Goal: Task Accomplishment & Management: Manage account settings

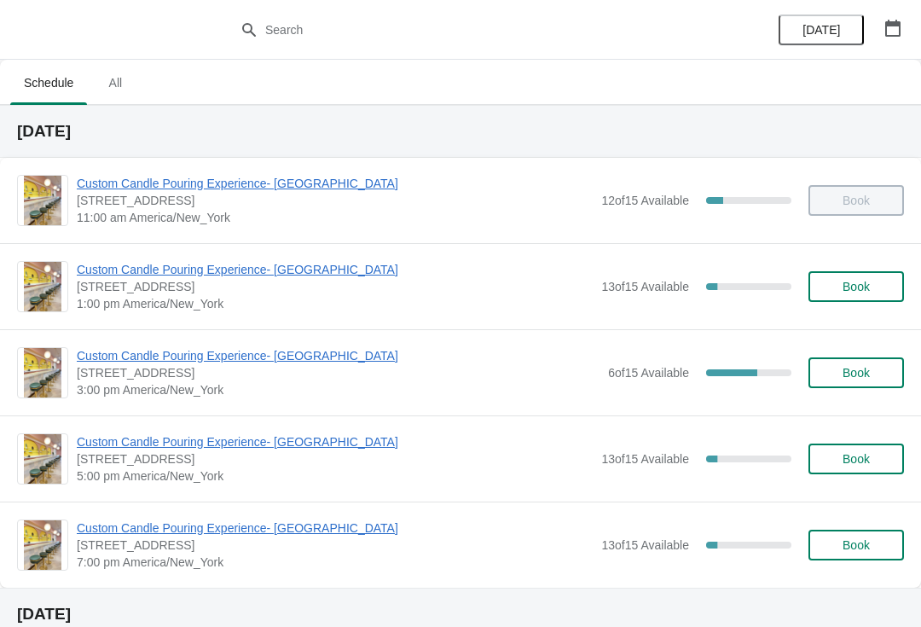
click at [237, 267] on span "Custom Candle Pouring Experience- [GEOGRAPHIC_DATA]" at bounding box center [335, 269] width 516 height 17
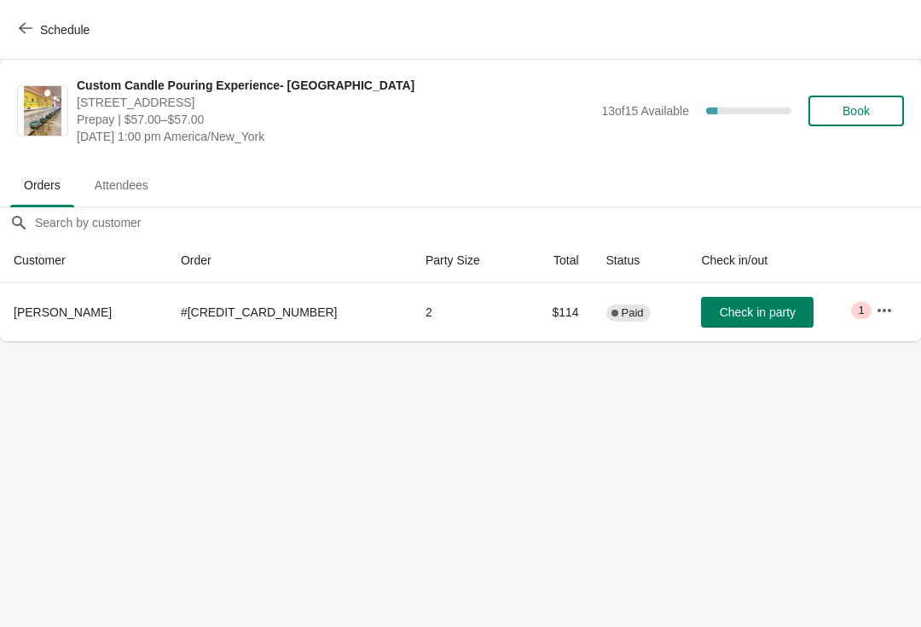
click at [9, 43] on button "Schedule" at bounding box center [56, 30] width 95 height 31
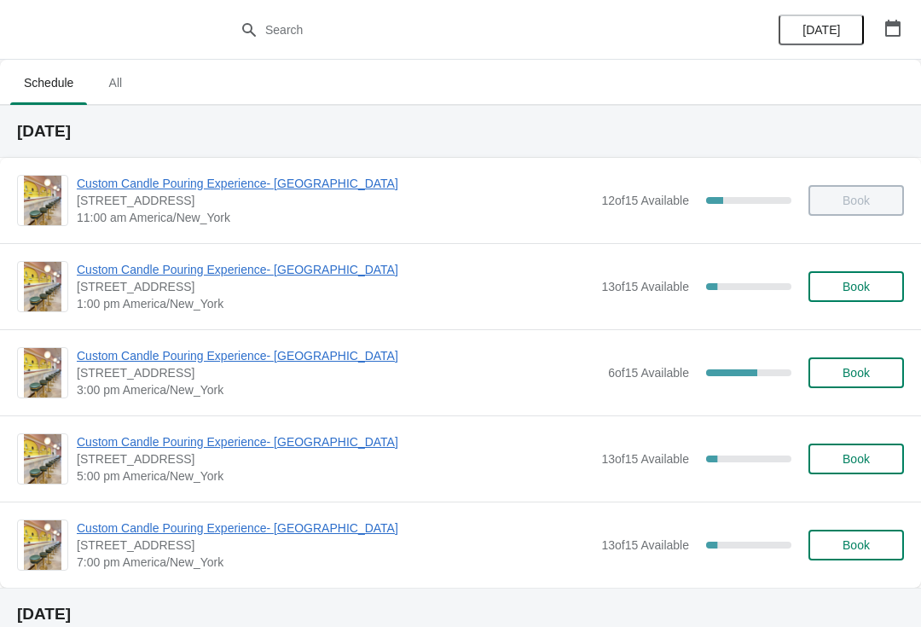
click at [162, 359] on span "Custom Candle Pouring Experience- [GEOGRAPHIC_DATA]" at bounding box center [338, 355] width 523 height 17
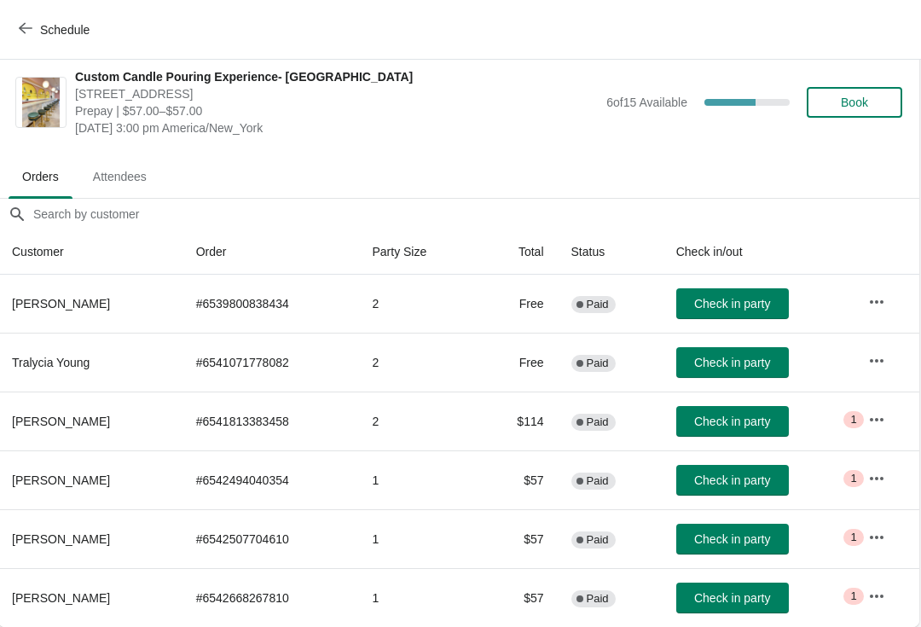
scroll to position [9, 1]
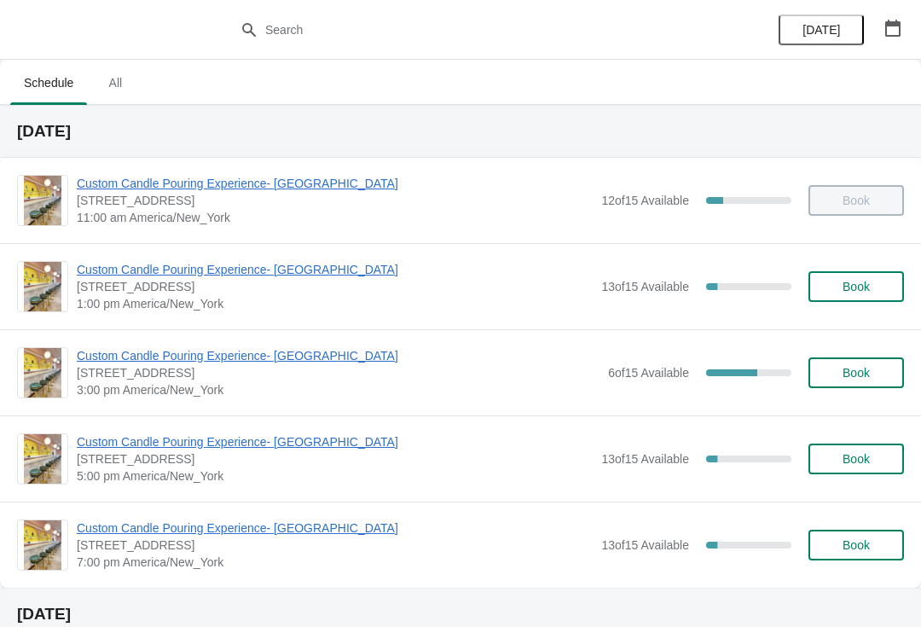
click at [256, 355] on span "Custom Candle Pouring Experience- [GEOGRAPHIC_DATA]" at bounding box center [338, 355] width 523 height 17
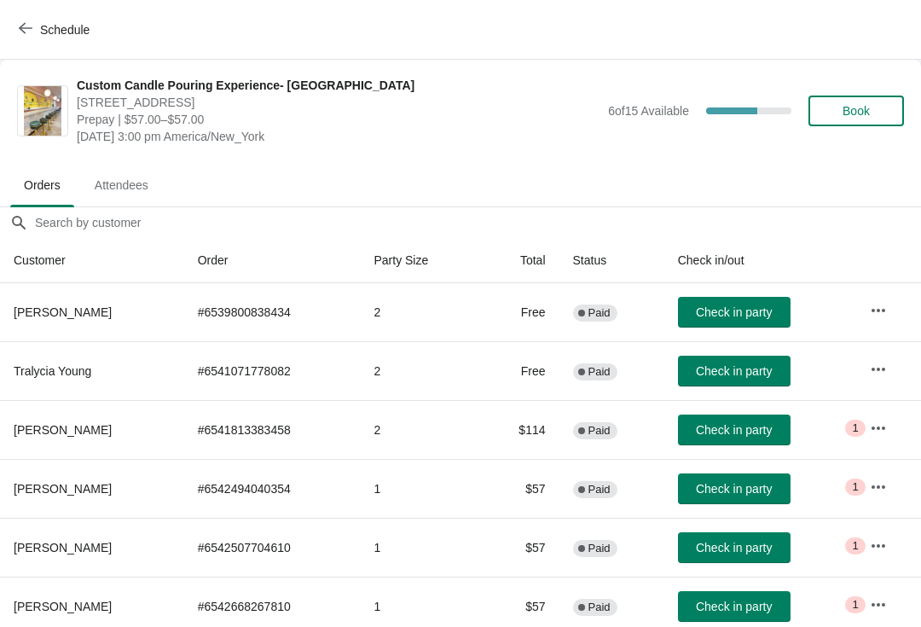
click at [31, 44] on button "Schedule" at bounding box center [56, 30] width 95 height 31
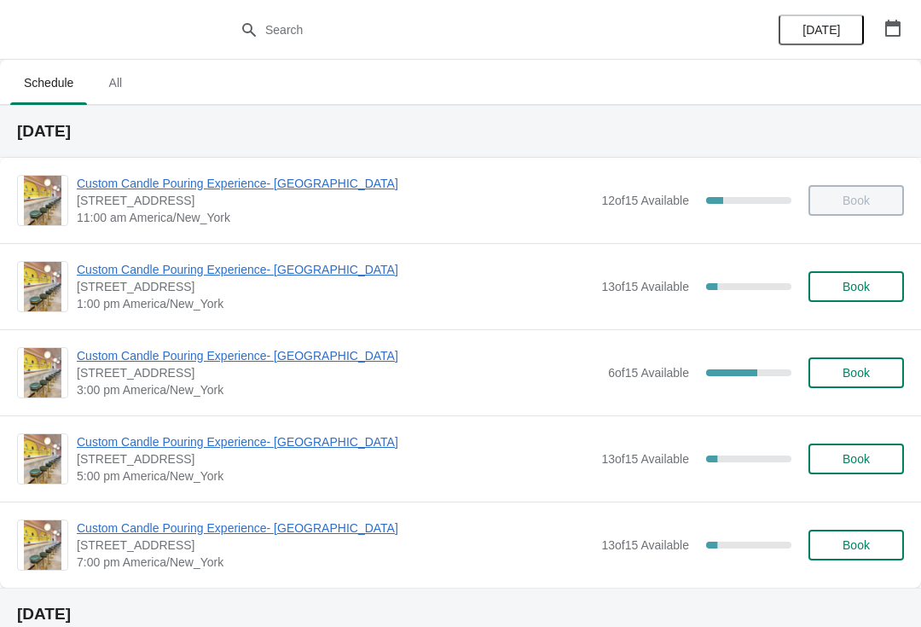
click at [148, 191] on span "Custom Candle Pouring Experience- [GEOGRAPHIC_DATA]" at bounding box center [335, 183] width 516 height 17
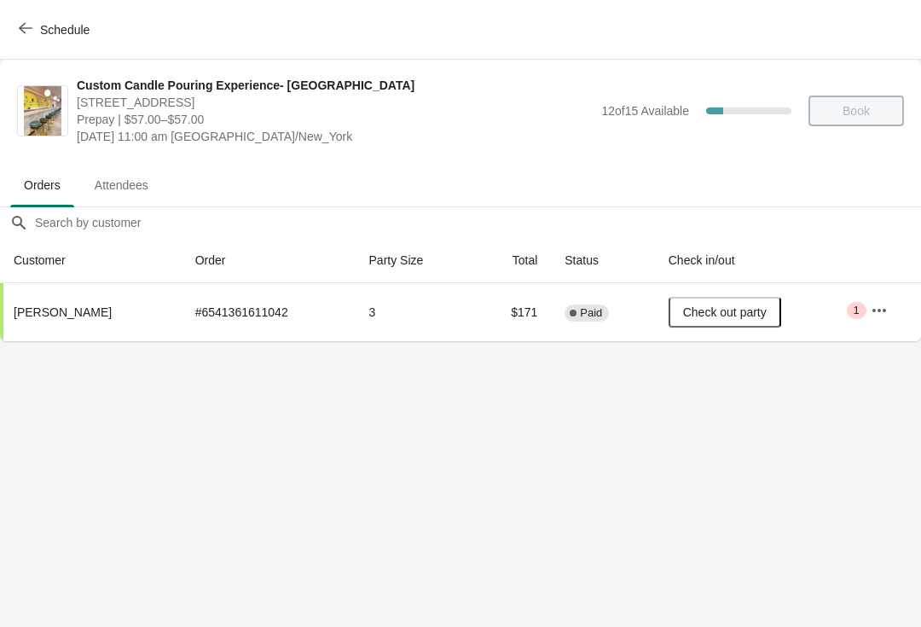
click at [32, 28] on icon "button" at bounding box center [26, 28] width 14 height 11
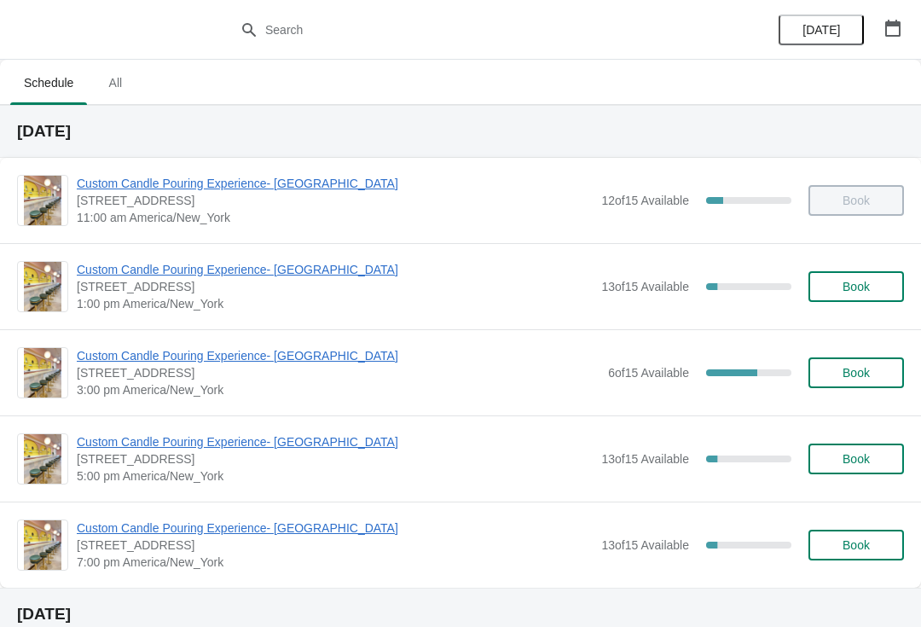
click at [166, 270] on span "Custom Candle Pouring Experience- [GEOGRAPHIC_DATA]" at bounding box center [335, 269] width 516 height 17
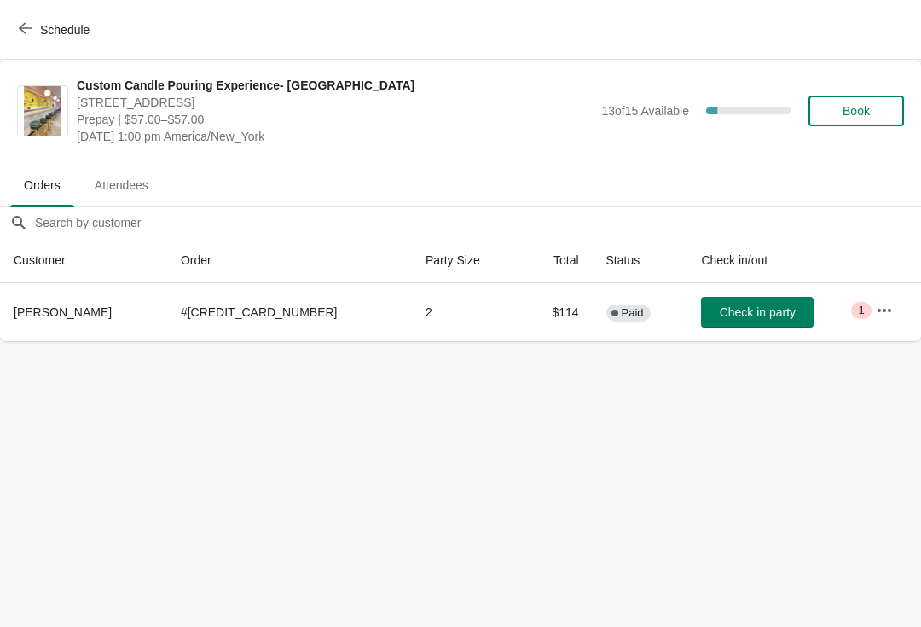
click at [720, 311] on span "Check in party" at bounding box center [758, 312] width 76 height 14
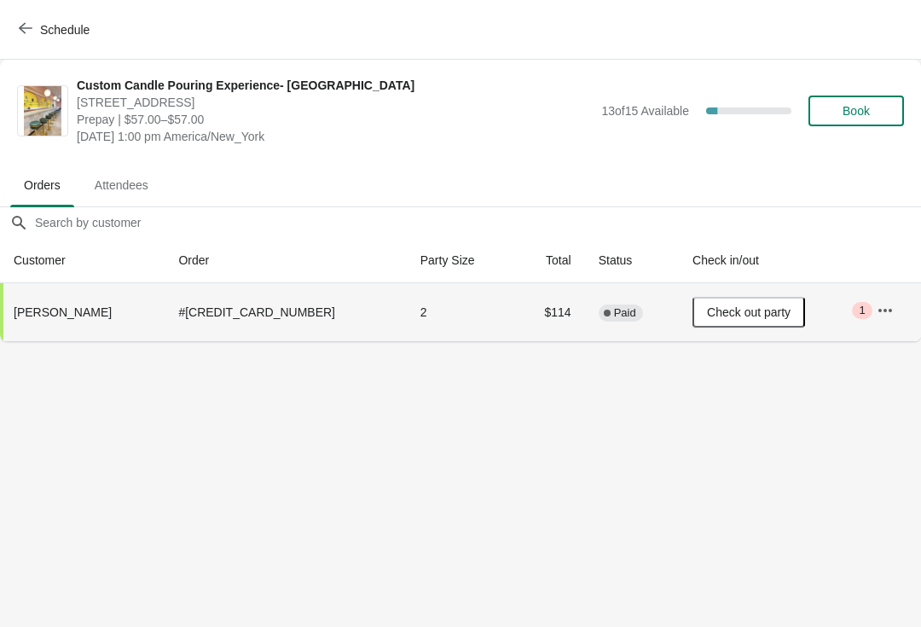
click at [26, 38] on button "Schedule" at bounding box center [56, 30] width 95 height 31
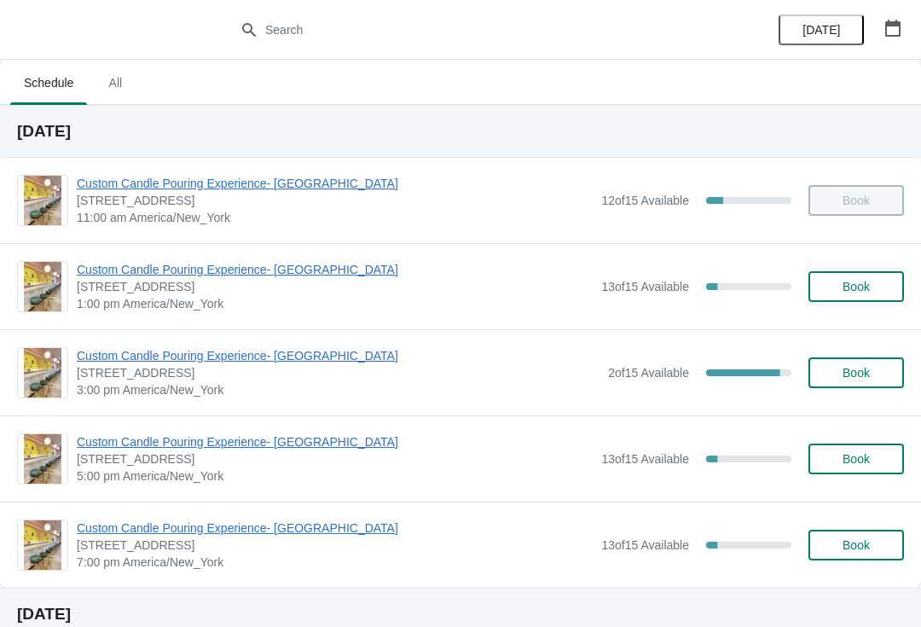
click at [250, 363] on span "Custom Candle Pouring Experience- [GEOGRAPHIC_DATA]" at bounding box center [338, 355] width 523 height 17
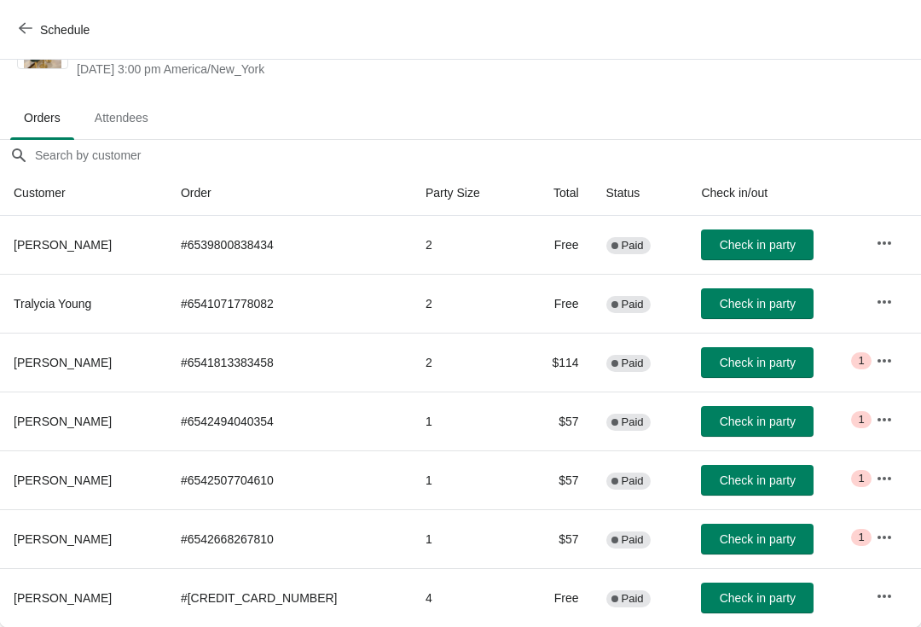
scroll to position [67, 0]
click at [28, 35] on span "button" at bounding box center [26, 29] width 14 height 16
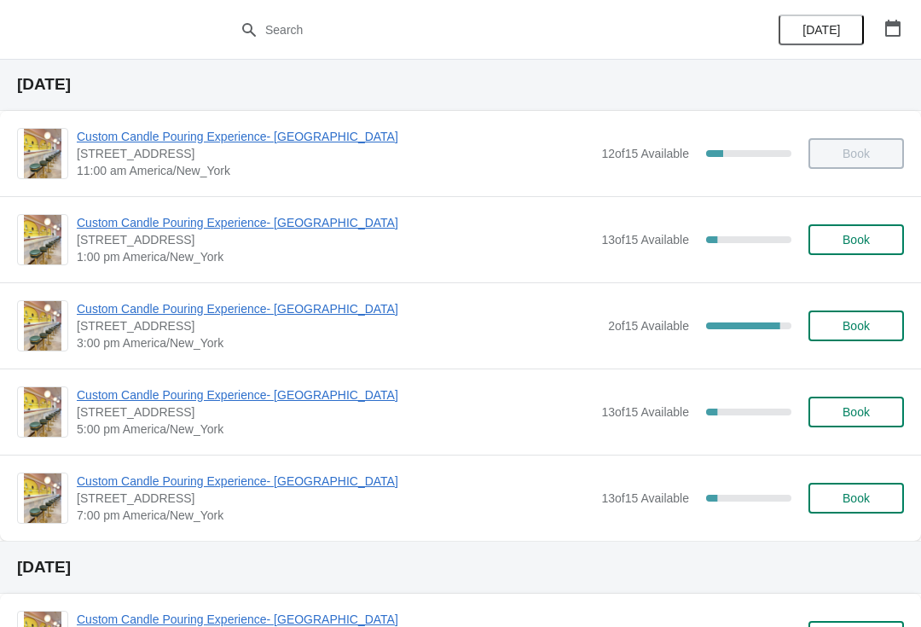
scroll to position [48, 0]
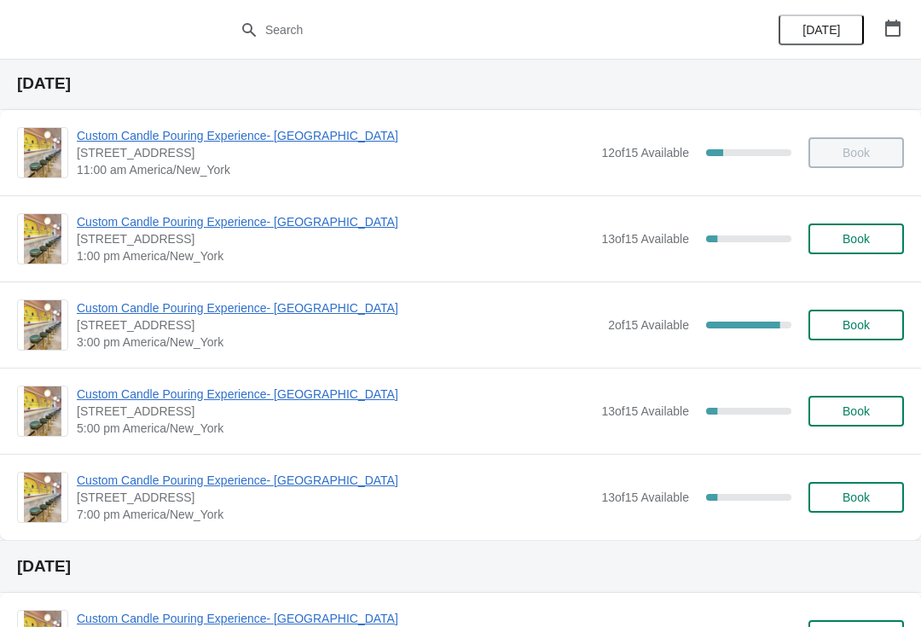
click at [79, 316] on span "Custom Candle Pouring Experience- [GEOGRAPHIC_DATA]" at bounding box center [338, 307] width 523 height 17
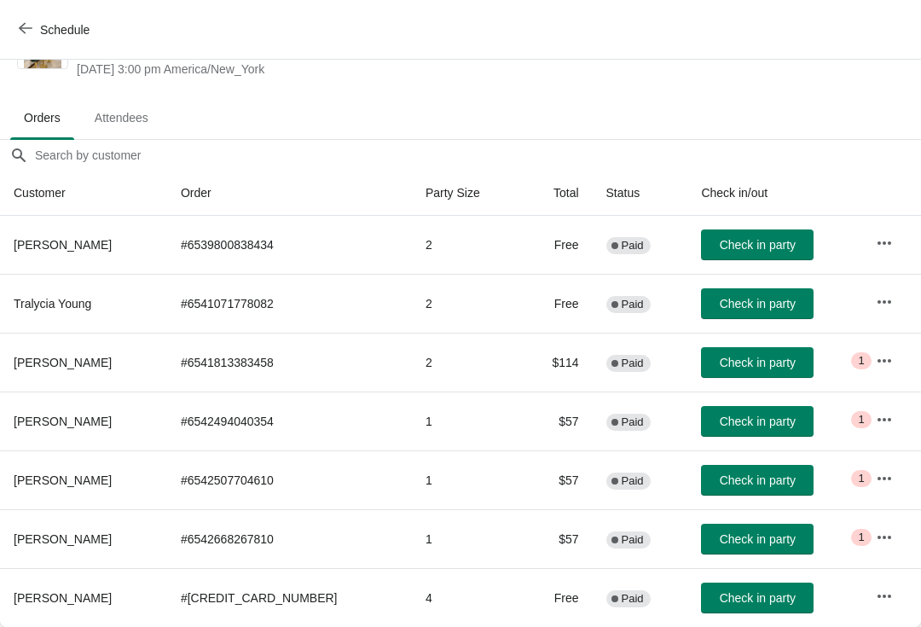
scroll to position [67, 0]
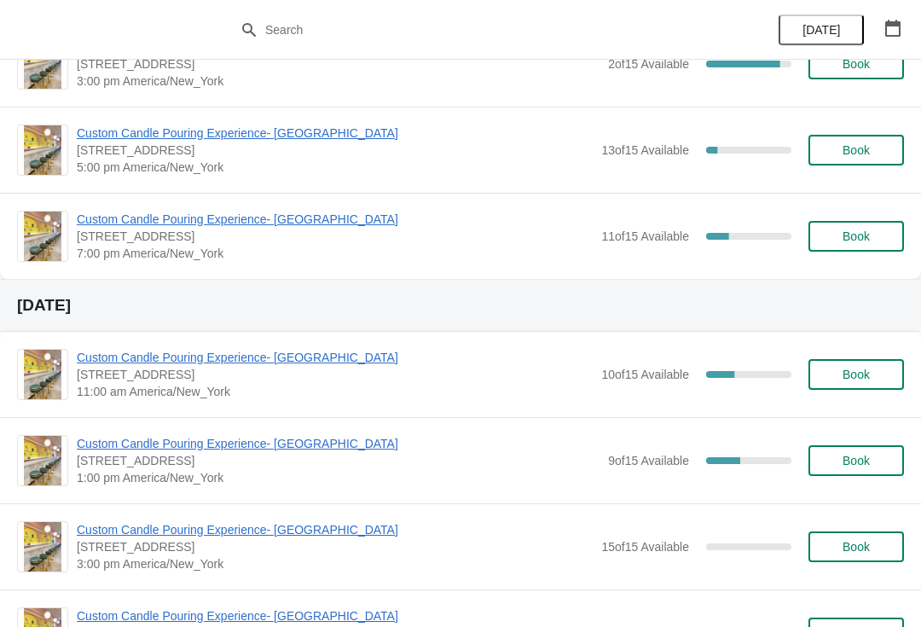
scroll to position [314, 0]
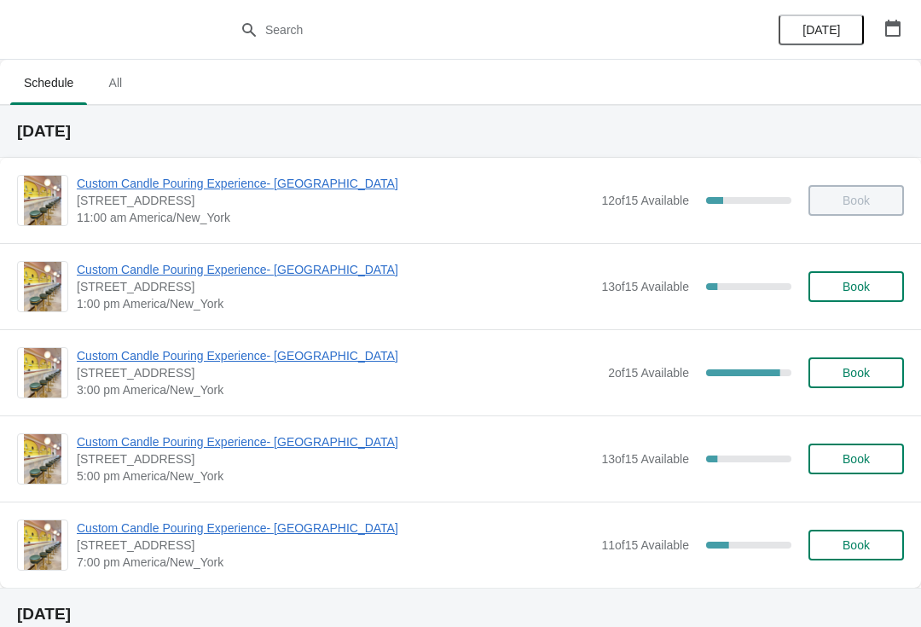
click at [132, 361] on span "Custom Candle Pouring Experience- [GEOGRAPHIC_DATA]" at bounding box center [338, 355] width 523 height 17
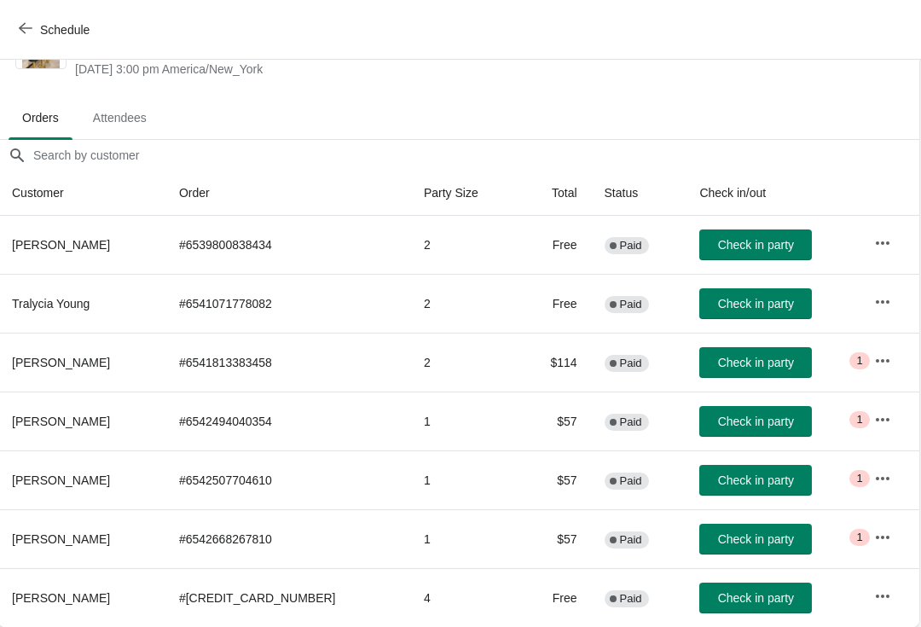
scroll to position [67, 1]
click at [885, 415] on icon "button" at bounding box center [883, 419] width 17 height 17
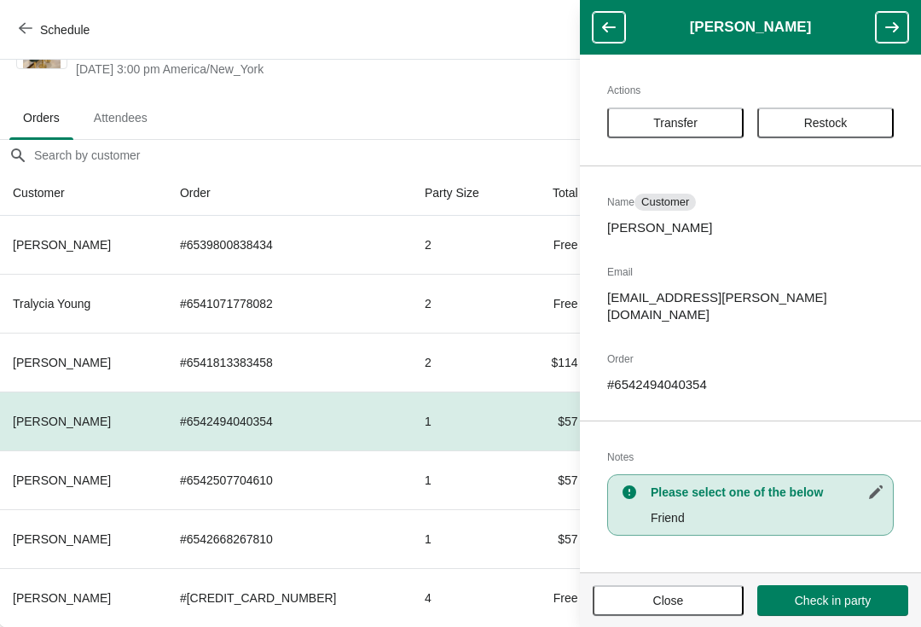
click at [684, 124] on span "Transfer" at bounding box center [675, 123] width 44 height 14
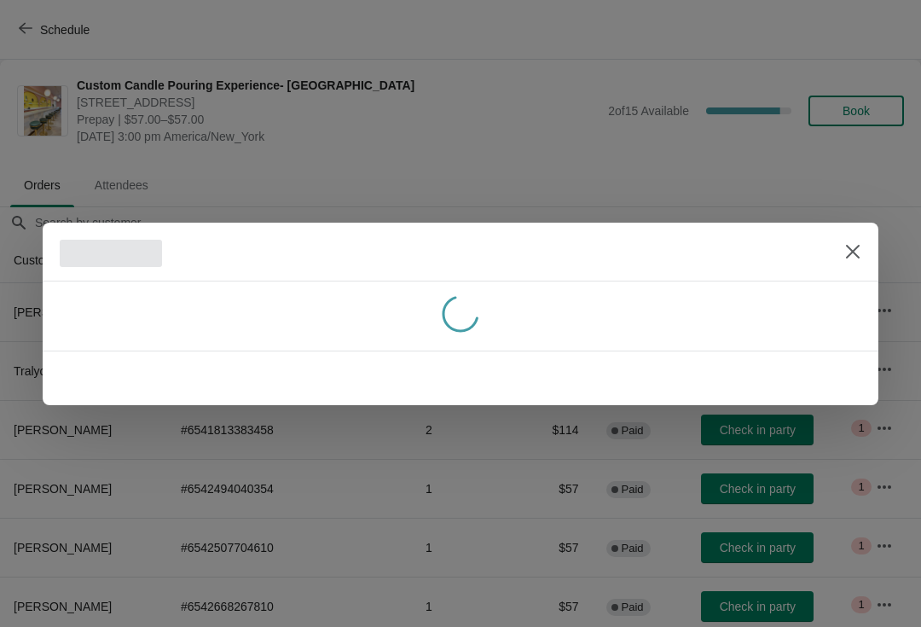
scroll to position [67, 0]
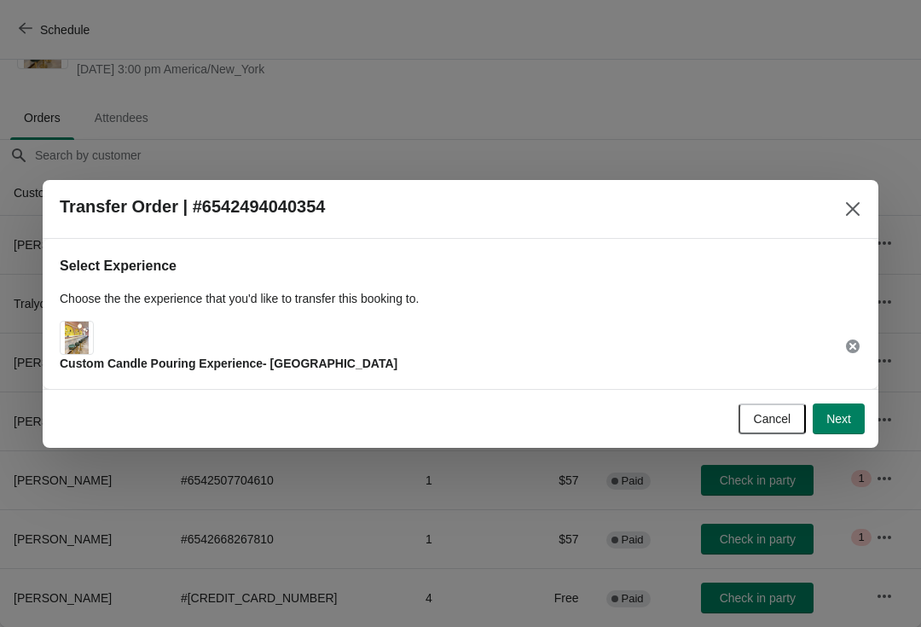
click at [852, 404] on button "Next" at bounding box center [839, 419] width 52 height 31
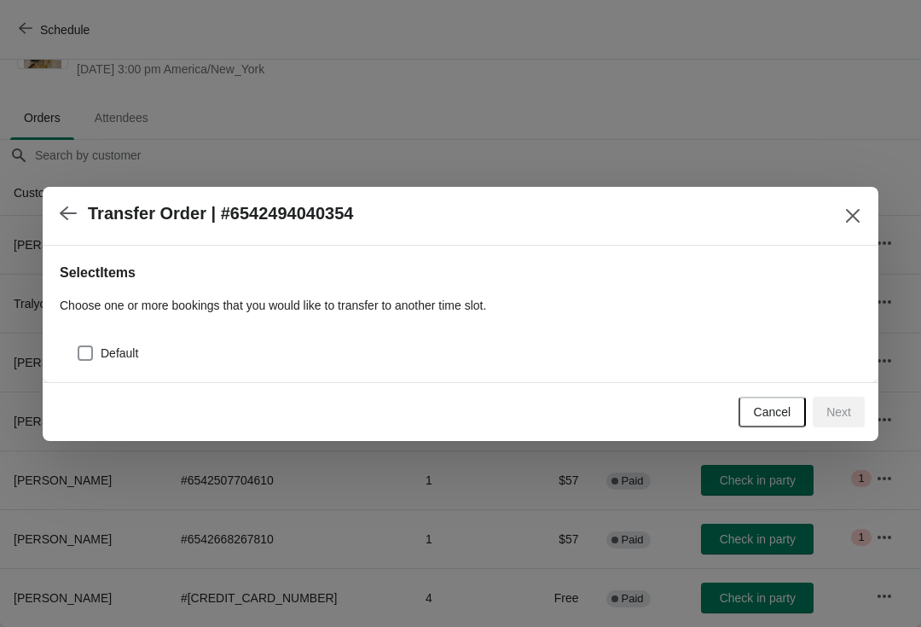
click at [72, 349] on div "Default" at bounding box center [461, 347] width 802 height 38
click at [98, 349] on label "Default" at bounding box center [107, 353] width 61 height 24
click at [78, 346] on input "Default" at bounding box center [78, 346] width 1 height 1
checkbox input "true"
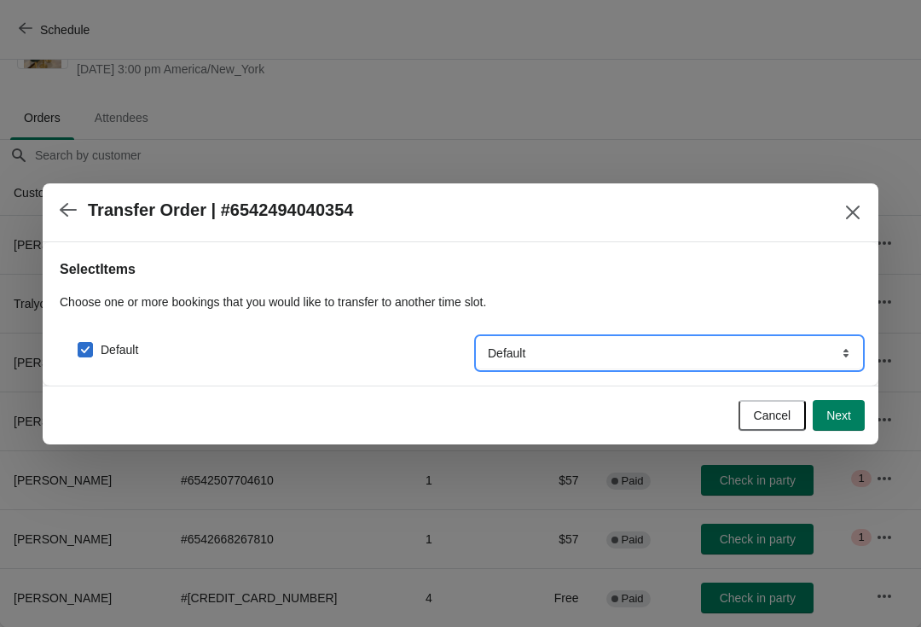
click at [776, 355] on select "Default" at bounding box center [670, 353] width 384 height 31
click at [836, 414] on span "Next" at bounding box center [839, 416] width 25 height 14
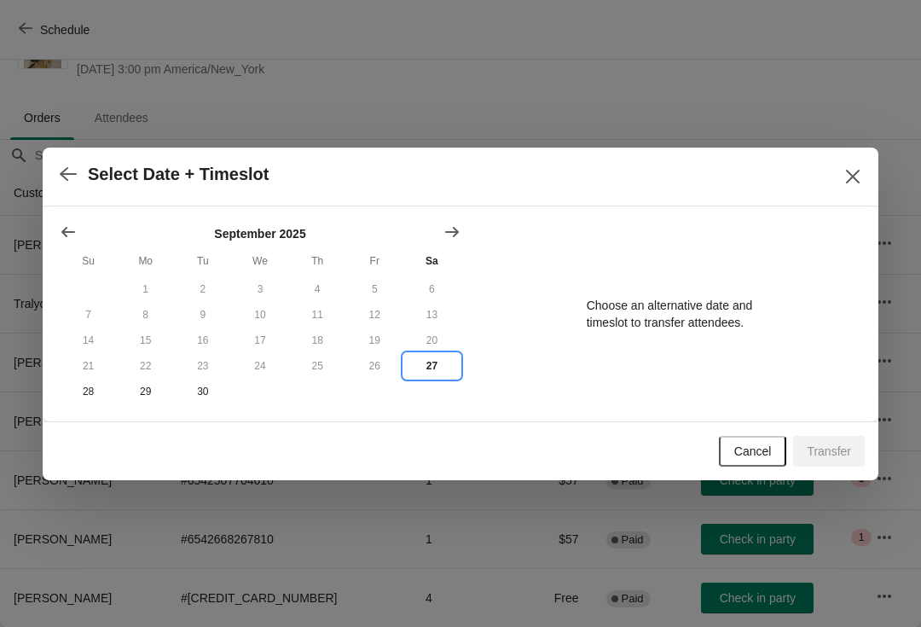
click at [433, 360] on button "27" at bounding box center [432, 366] width 57 height 26
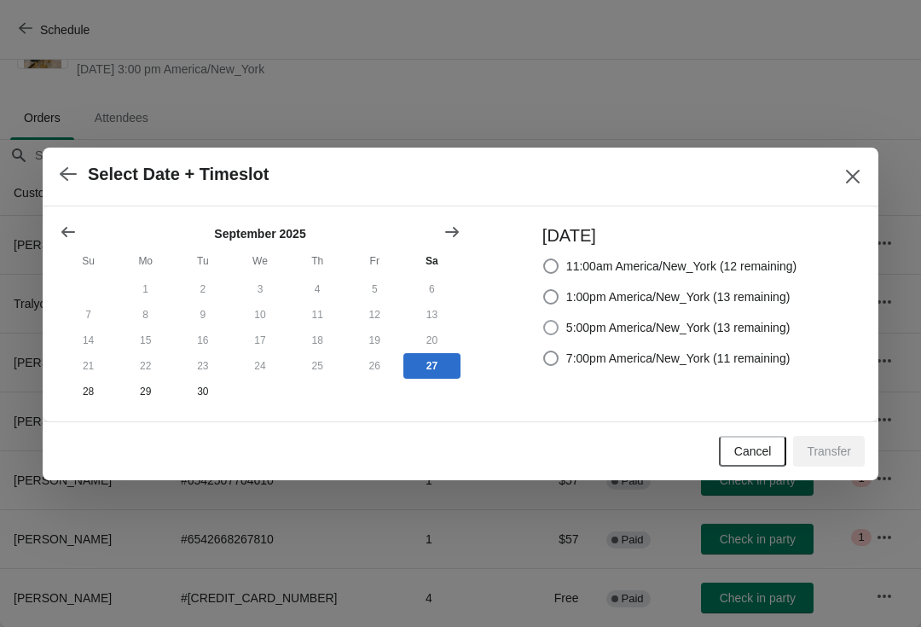
click at [728, 330] on span "5:00pm America/New_York (13 remaining)" at bounding box center [678, 327] width 224 height 17
click at [544, 321] on input "5:00pm America/New_York (13 remaining)" at bounding box center [543, 320] width 1 height 1
radio input "true"
click at [829, 456] on span "Transfer" at bounding box center [829, 451] width 44 height 14
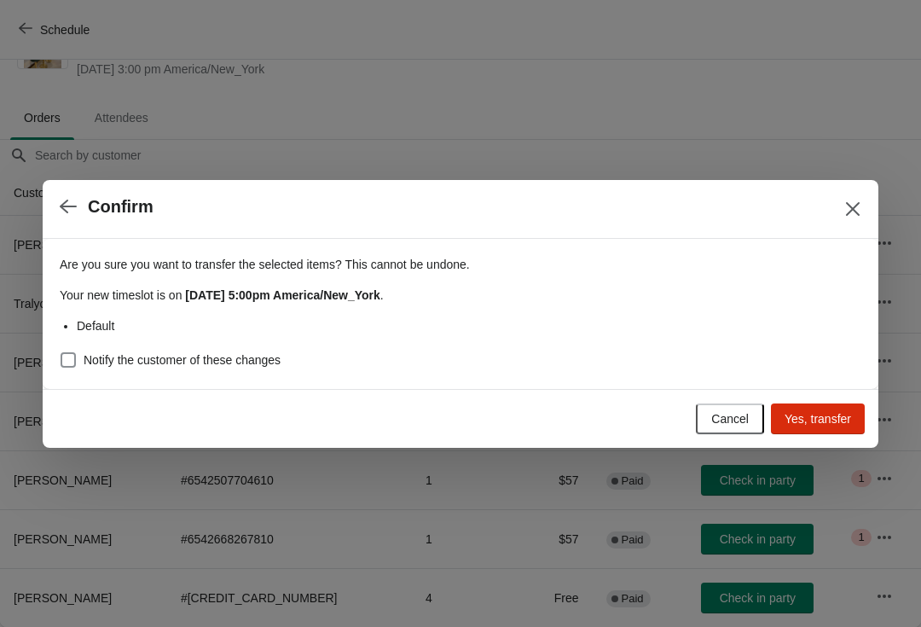
click at [840, 409] on button "Yes, transfer" at bounding box center [818, 419] width 94 height 31
click at [44, 349] on div "Are you sure you want to transfer the selected items ? This cannot be undone. Y…" at bounding box center [461, 314] width 836 height 150
click at [63, 359] on span at bounding box center [68, 359] width 15 height 15
click at [61, 353] on input "Notify the customer of these changes" at bounding box center [61, 352] width 1 height 1
checkbox input "true"
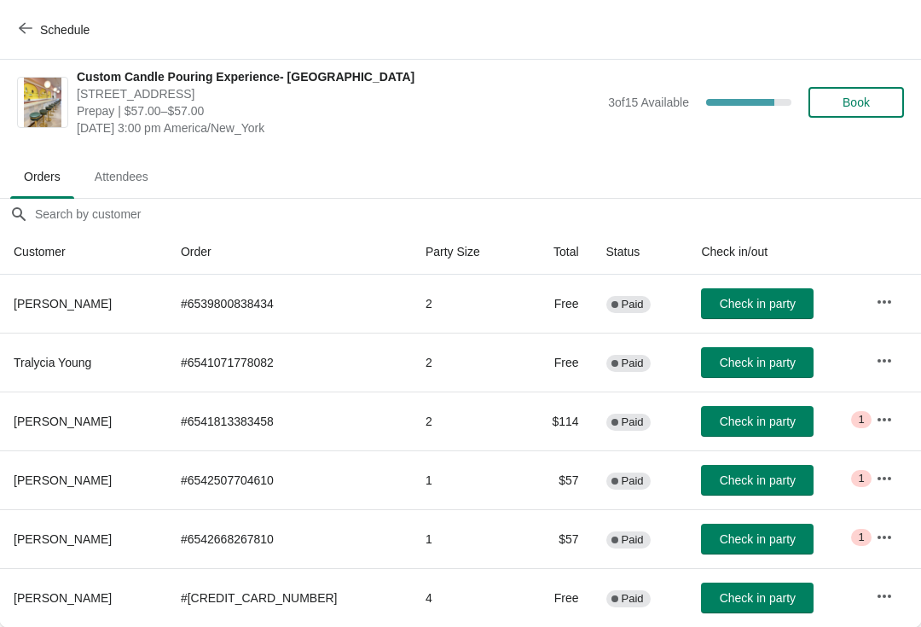
scroll to position [0, 0]
click at [877, 476] on icon "button" at bounding box center [884, 478] width 17 height 17
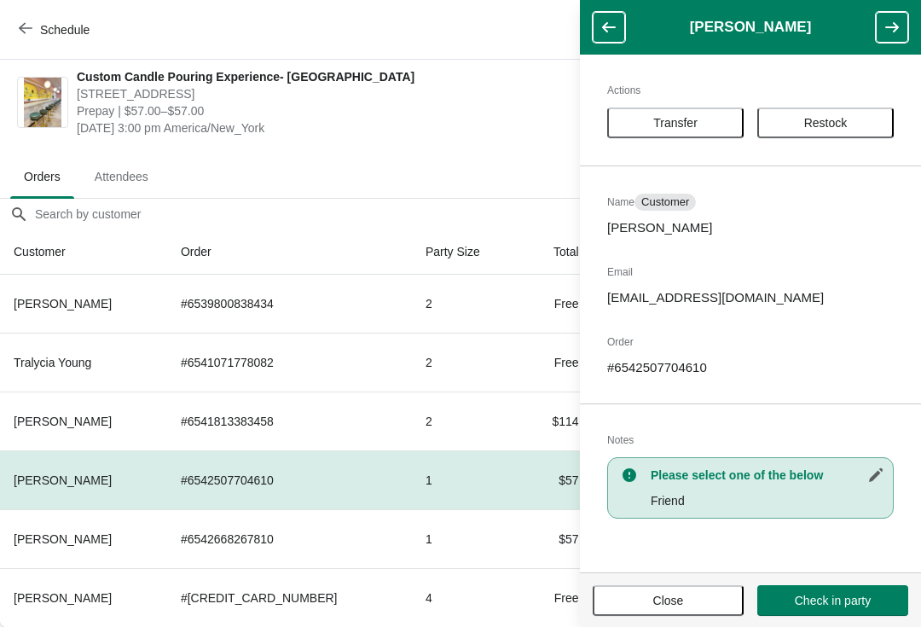
click at [701, 125] on span "Transfer" at bounding box center [676, 123] width 106 height 14
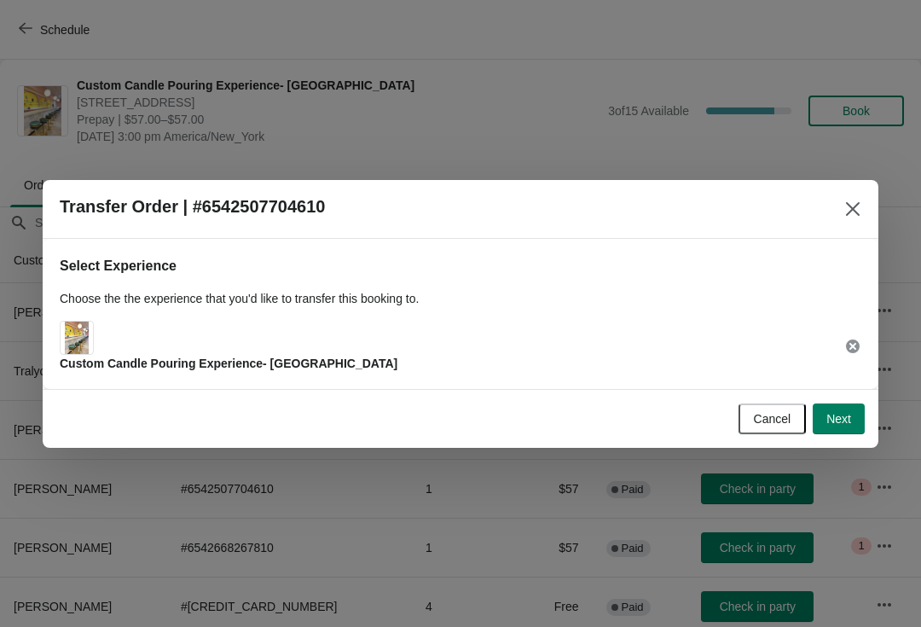
click at [88, 346] on img at bounding box center [77, 338] width 25 height 32
click at [76, 326] on img at bounding box center [77, 338] width 25 height 32
click at [171, 340] on div "Custom Candle Pouring Experience- [GEOGRAPHIC_DATA]" at bounding box center [229, 346] width 338 height 51
click at [834, 417] on span "Next" at bounding box center [839, 419] width 25 height 14
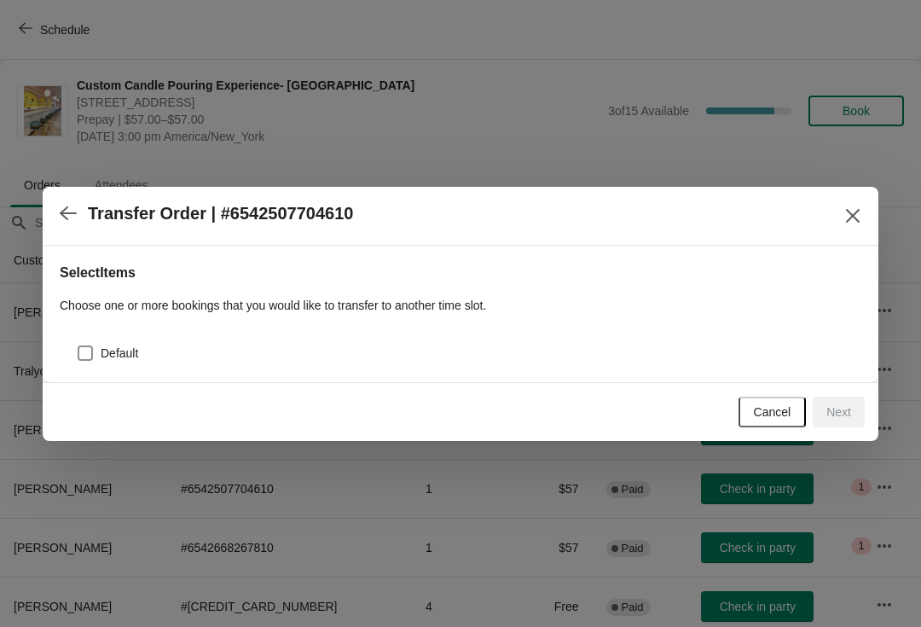
click at [88, 349] on span at bounding box center [85, 353] width 15 height 15
click at [78, 346] on input "Default" at bounding box center [78, 346] width 1 height 1
checkbox input "true"
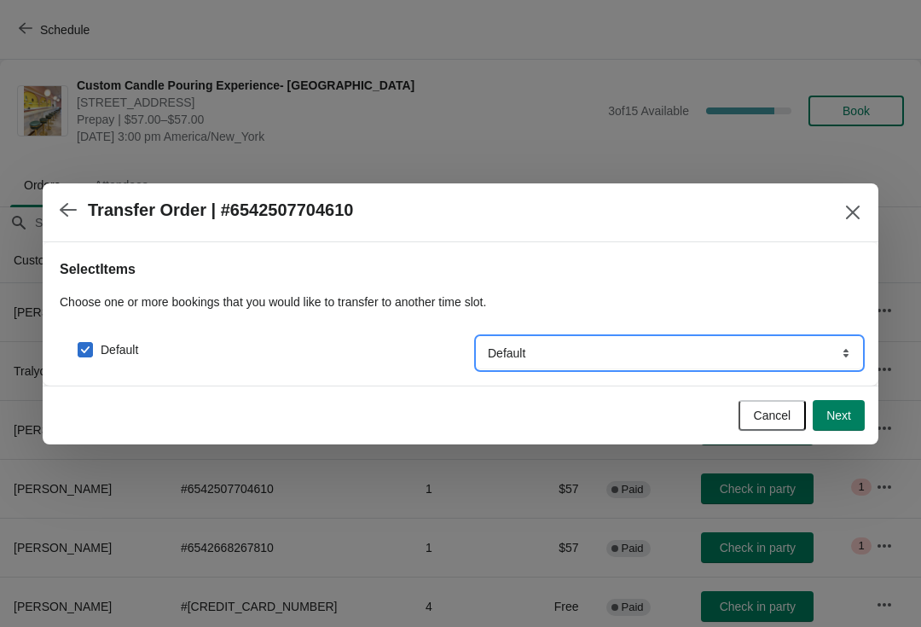
click at [782, 352] on select "Default" at bounding box center [670, 353] width 384 height 31
click at [830, 417] on span "Next" at bounding box center [839, 416] width 25 height 14
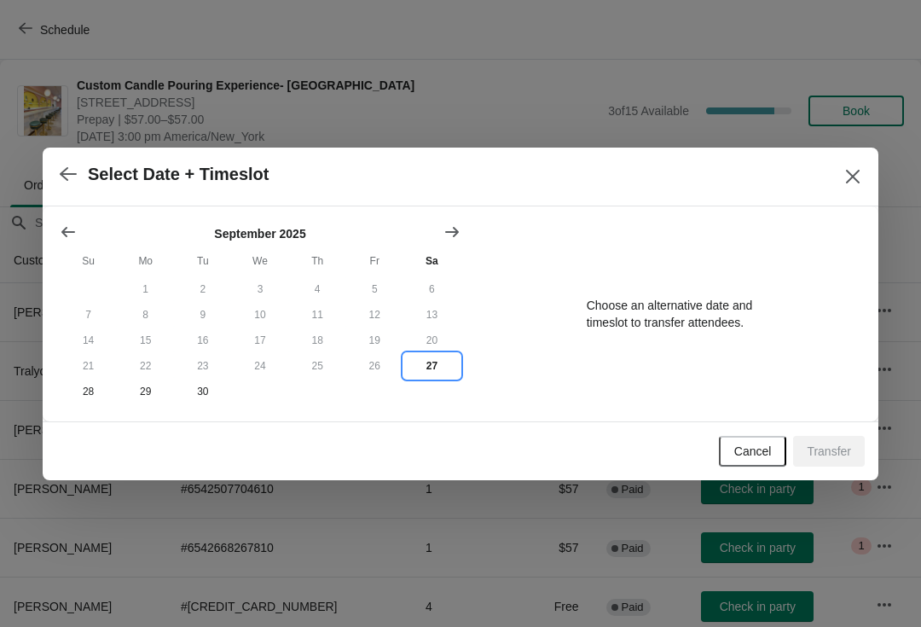
click at [427, 364] on button "27" at bounding box center [432, 366] width 57 height 26
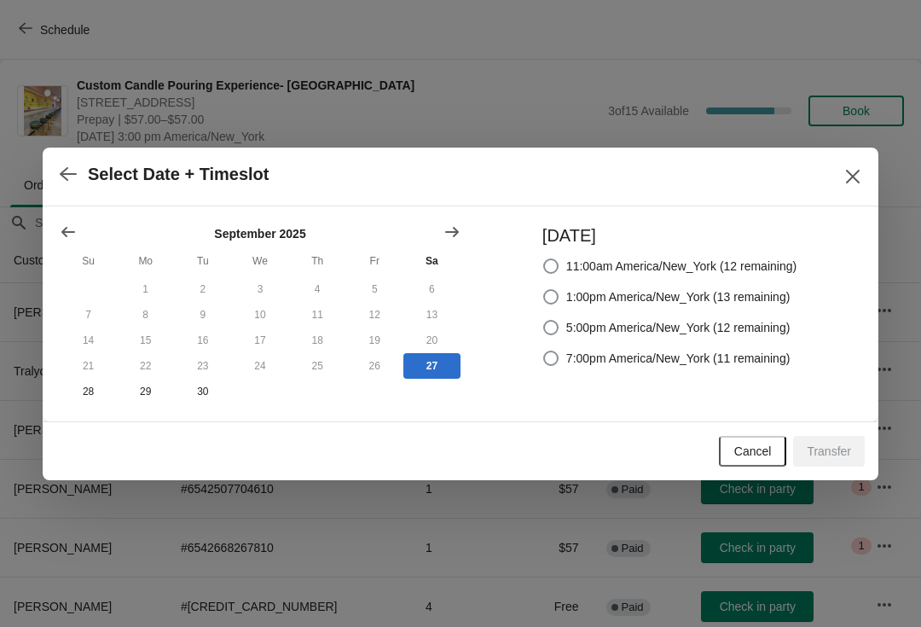
click at [669, 333] on span "5:00pm America/New_York (12 remaining)" at bounding box center [678, 327] width 224 height 17
click at [544, 321] on input "5:00pm America/New_York (12 remaining)" at bounding box center [543, 320] width 1 height 1
radio input "true"
click at [822, 450] on span "Transfer" at bounding box center [829, 451] width 44 height 14
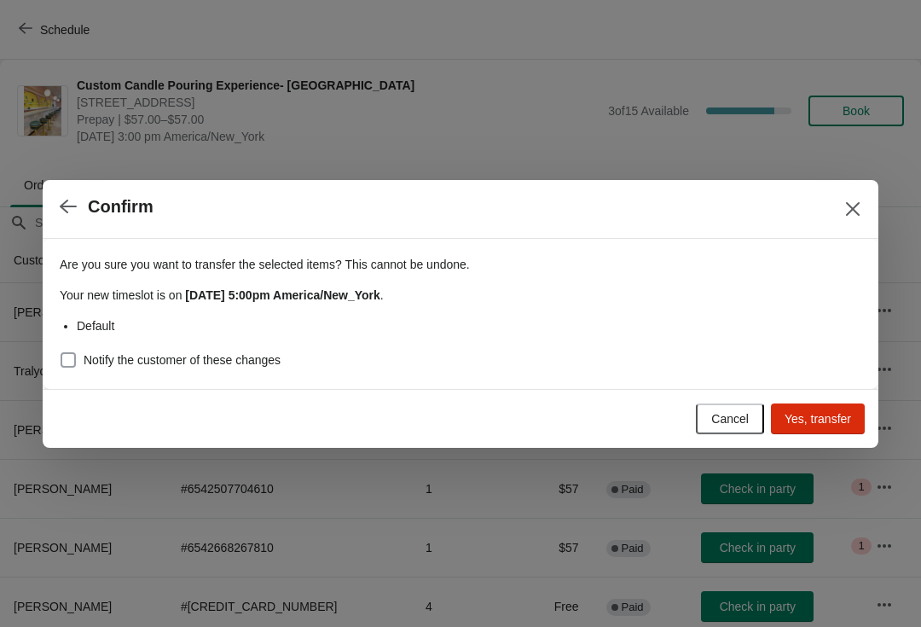
click at [61, 366] on span at bounding box center [68, 359] width 15 height 15
click at [61, 353] on input "Notify the customer of these changes" at bounding box center [61, 352] width 1 height 1
checkbox input "true"
click at [818, 416] on span "Yes, transfer" at bounding box center [818, 419] width 67 height 14
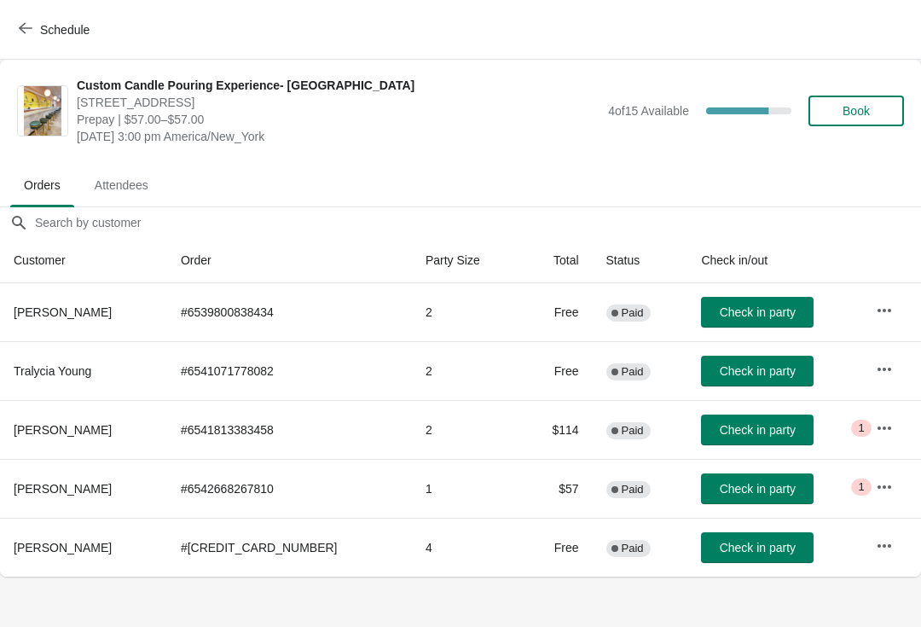
click at [881, 488] on icon "button" at bounding box center [884, 487] width 17 height 17
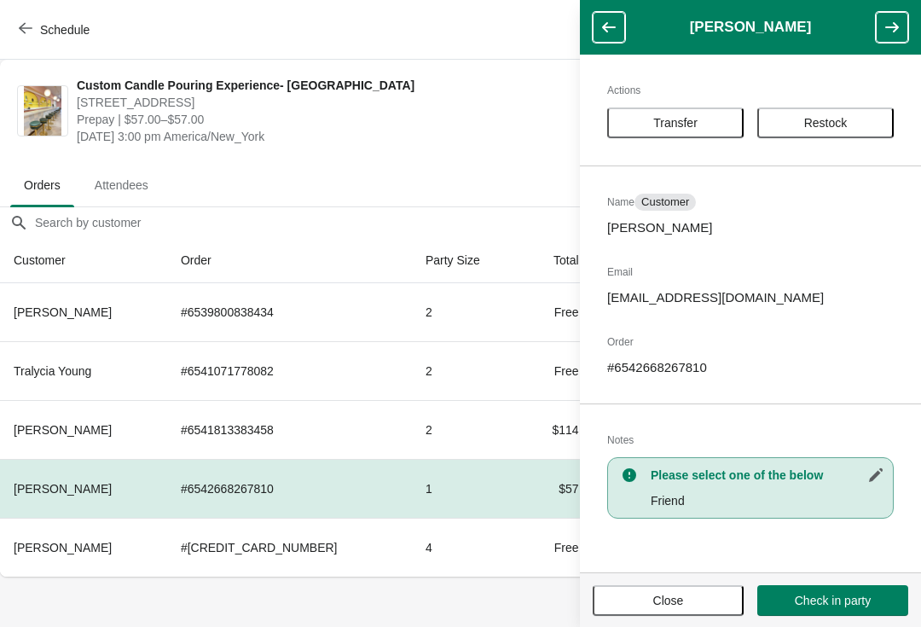
click at [710, 115] on button "Transfer" at bounding box center [675, 122] width 136 height 31
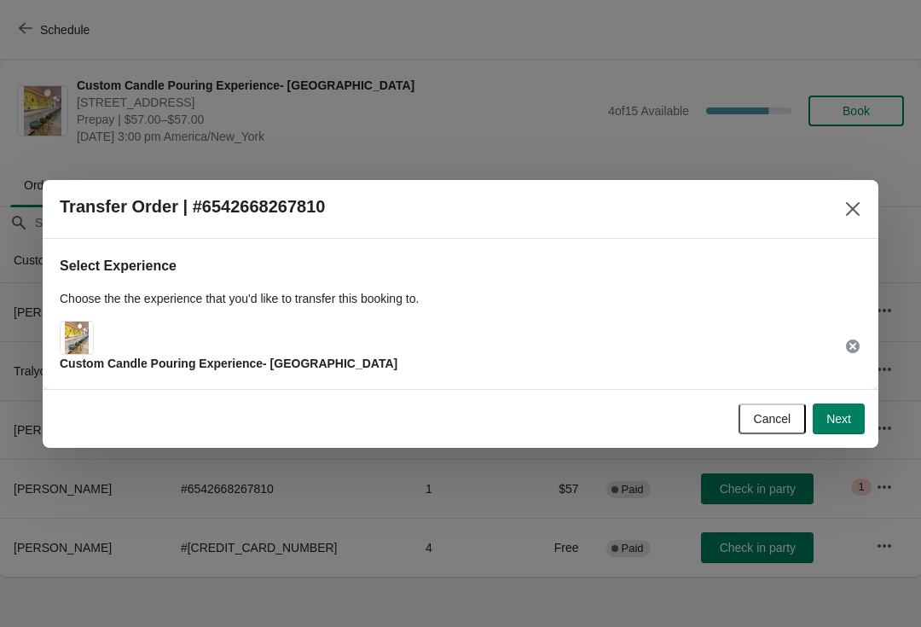
click at [848, 409] on button "Next" at bounding box center [839, 419] width 52 height 31
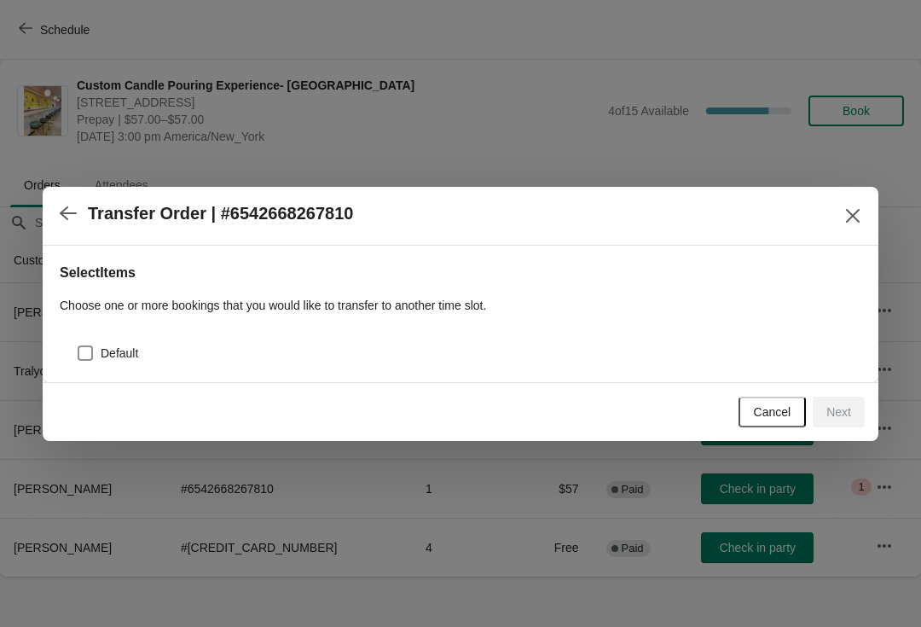
click at [91, 354] on span at bounding box center [85, 353] width 15 height 15
click at [78, 346] on input "Default" at bounding box center [78, 346] width 1 height 1
checkbox input "true"
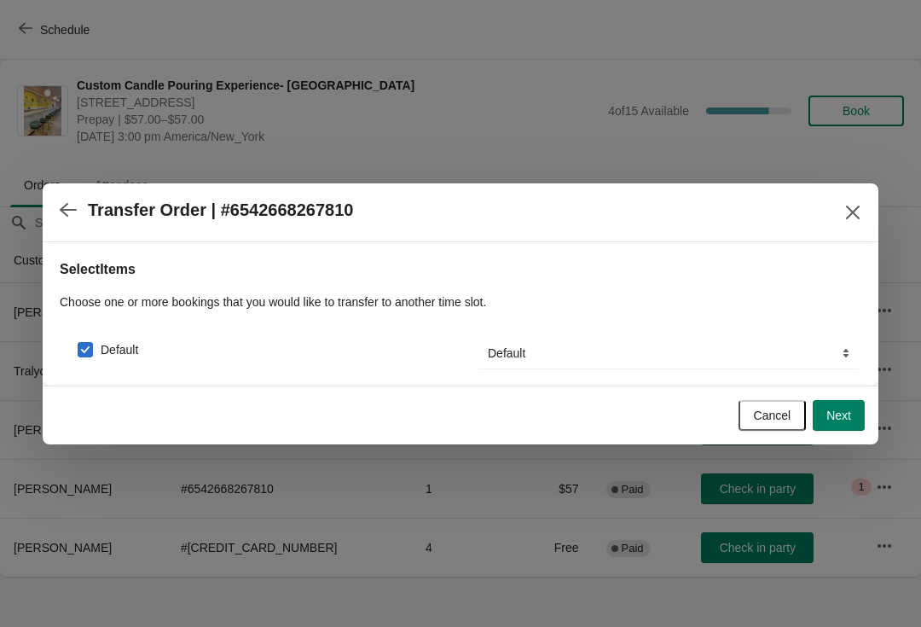
click at [840, 414] on span "Next" at bounding box center [839, 416] width 25 height 14
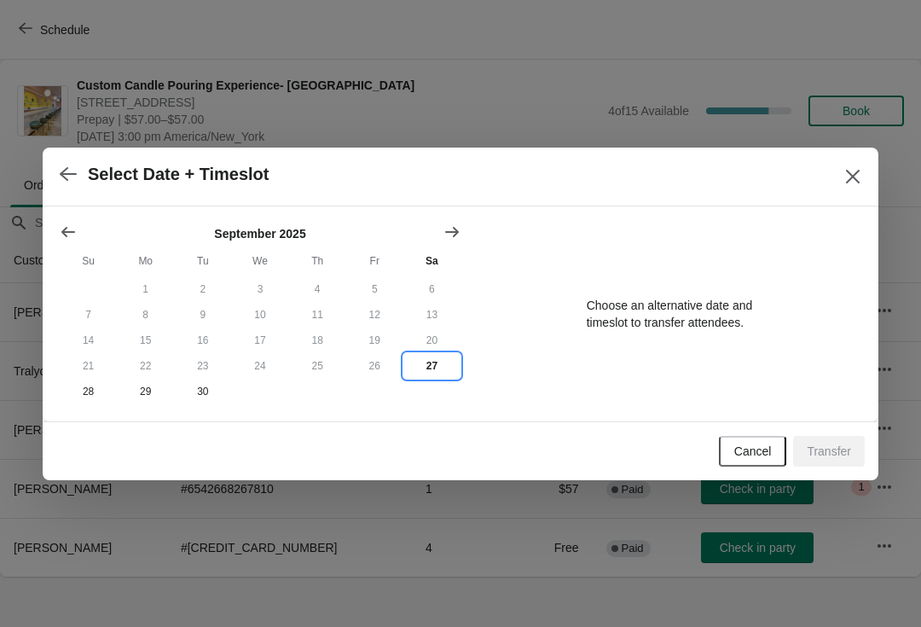
click at [429, 366] on button "27" at bounding box center [432, 366] width 57 height 26
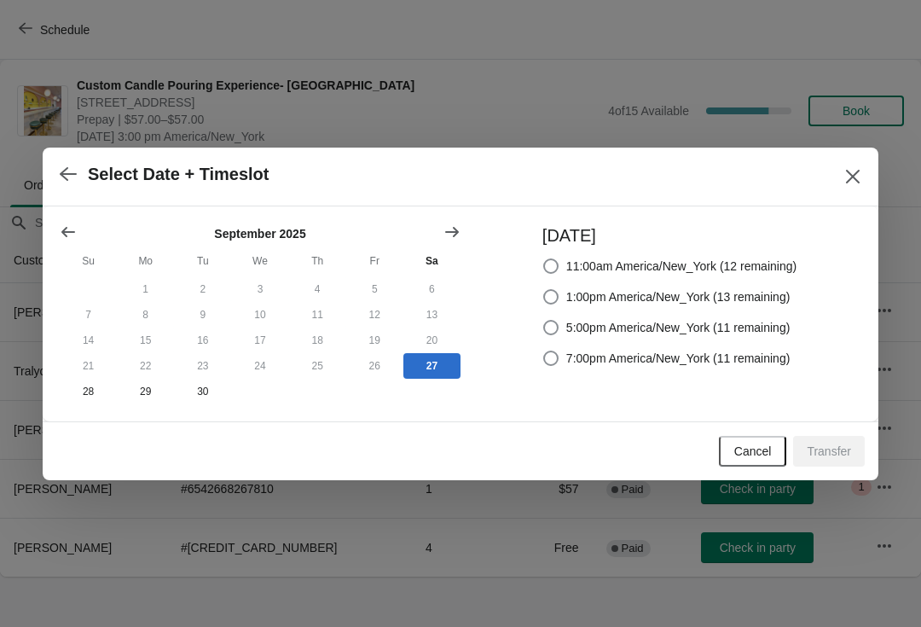
click at [556, 331] on span at bounding box center [550, 327] width 15 height 15
click at [544, 321] on input "5:00pm America/New_York (11 remaining)" at bounding box center [543, 320] width 1 height 1
radio input "true"
click at [833, 444] on button "Transfer" at bounding box center [829, 451] width 72 height 31
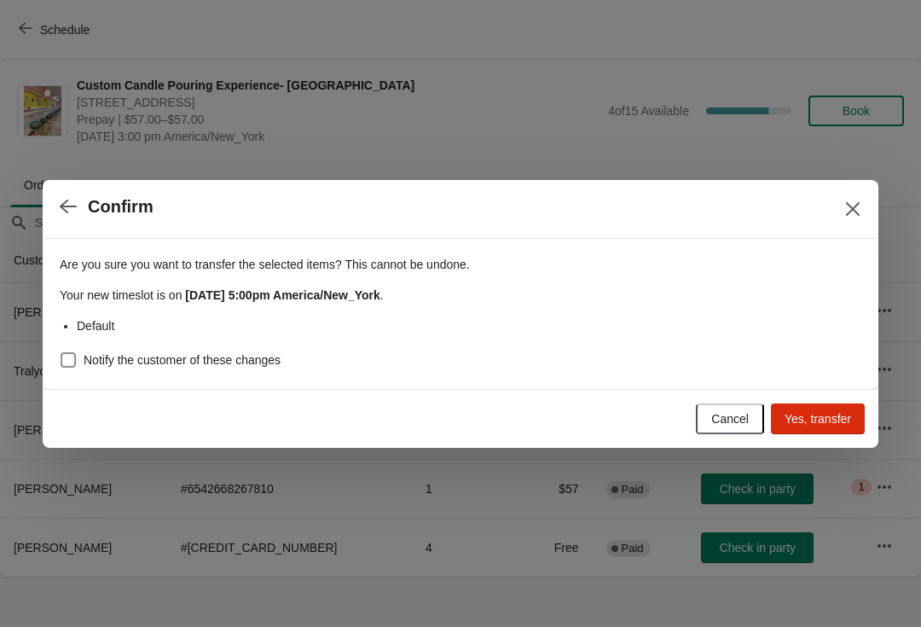
click at [73, 363] on span at bounding box center [68, 359] width 15 height 15
click at [61, 353] on input "Notify the customer of these changes" at bounding box center [61, 352] width 1 height 1
checkbox input "true"
click at [840, 418] on span "Yes, transfer" at bounding box center [818, 419] width 67 height 14
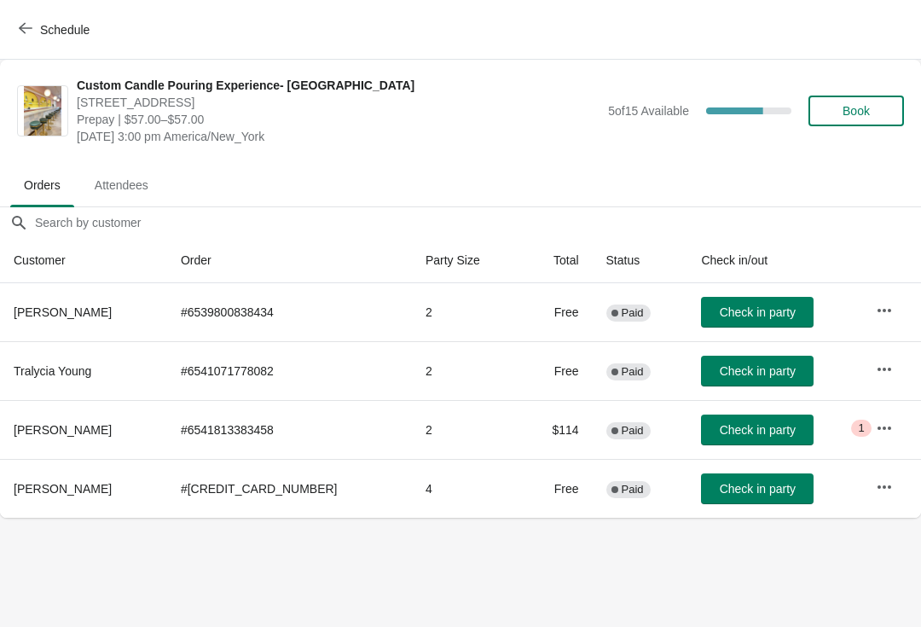
click at [24, 34] on icon "button" at bounding box center [26, 28] width 14 height 14
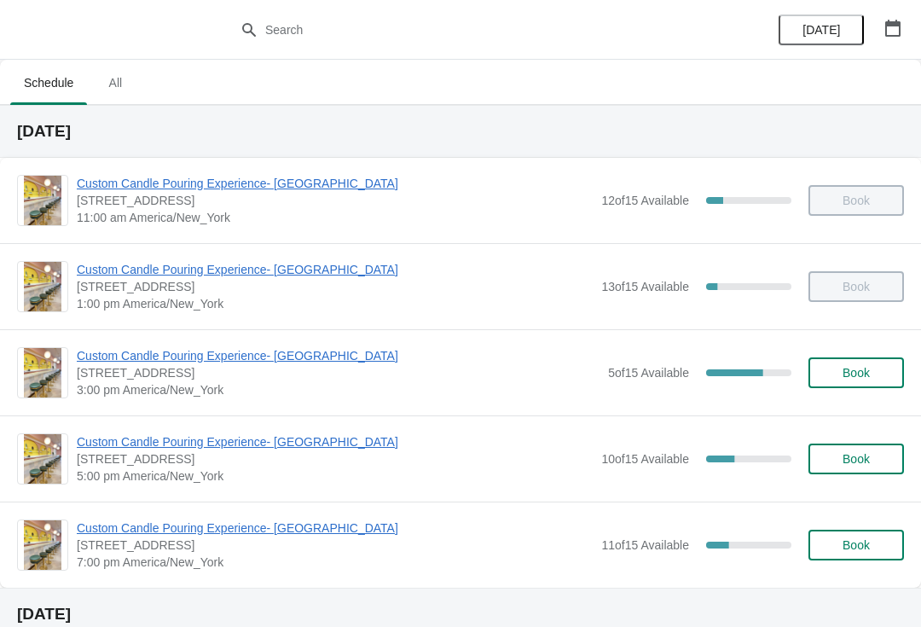
click at [114, 357] on span "Custom Candle Pouring Experience- [GEOGRAPHIC_DATA]" at bounding box center [338, 355] width 523 height 17
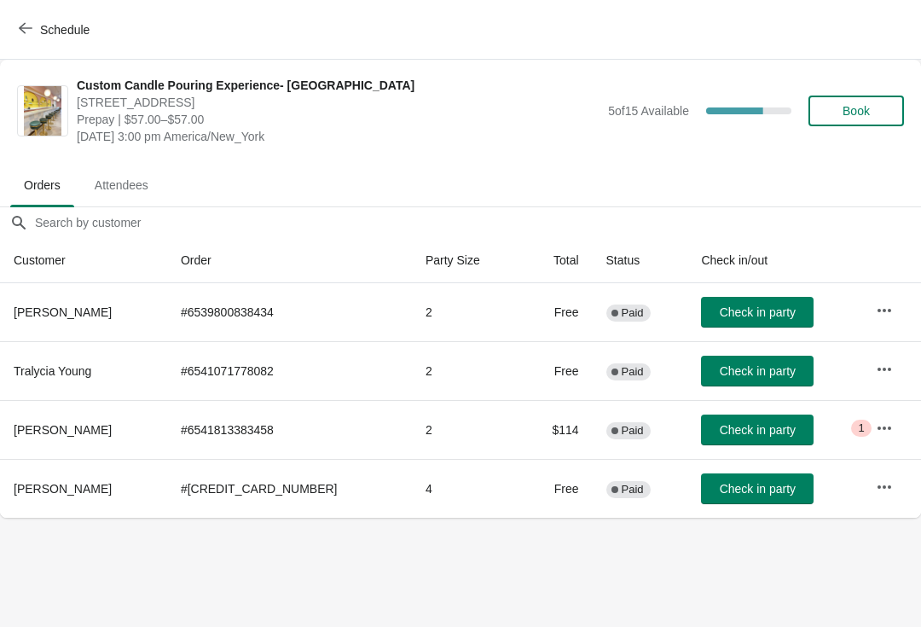
click at [869, 424] on button "button" at bounding box center [884, 428] width 31 height 31
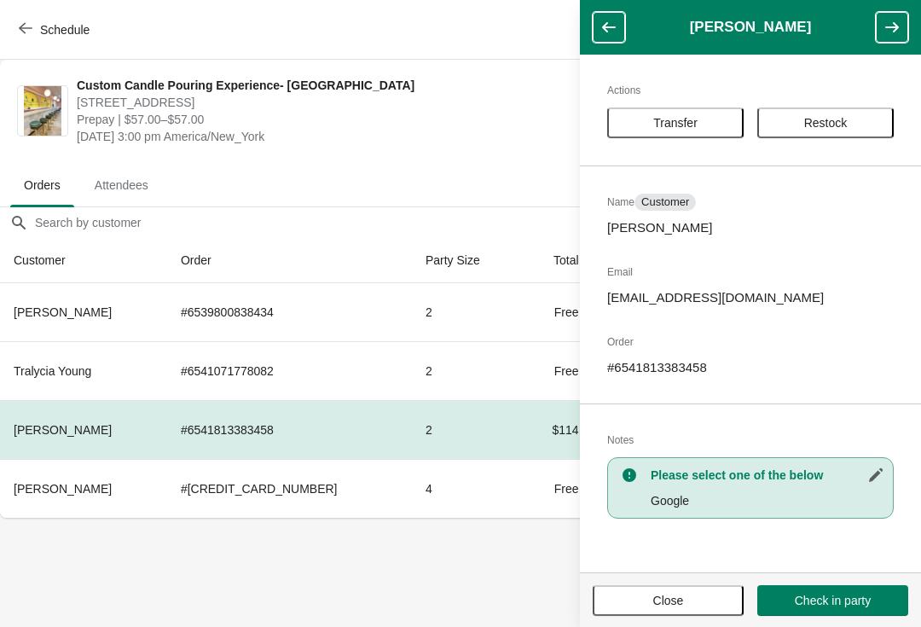
click at [787, 492] on p "Google" at bounding box center [768, 500] width 234 height 17
click at [36, 340] on th "Paul Gordon" at bounding box center [83, 312] width 167 height 58
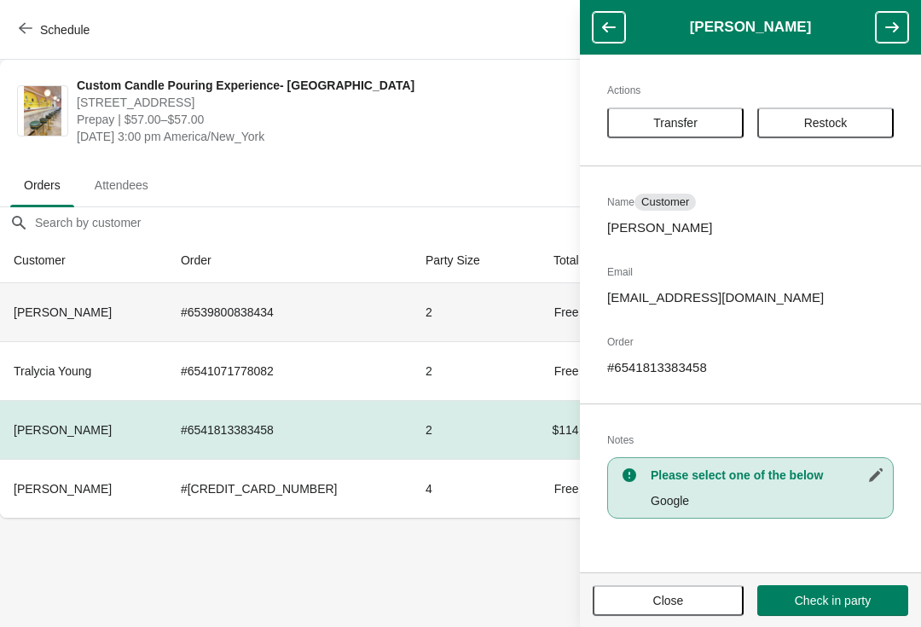
click at [618, 24] on button "button" at bounding box center [609, 27] width 32 height 31
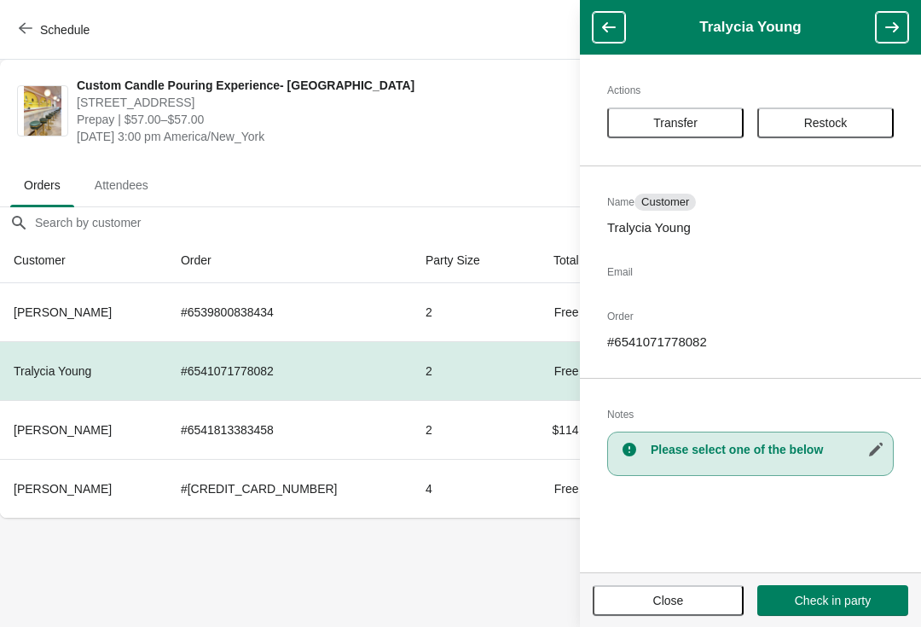
click at [638, 578] on footer "Close Check in party" at bounding box center [750, 599] width 341 height 55
click at [633, 592] on button "Close" at bounding box center [668, 600] width 151 height 31
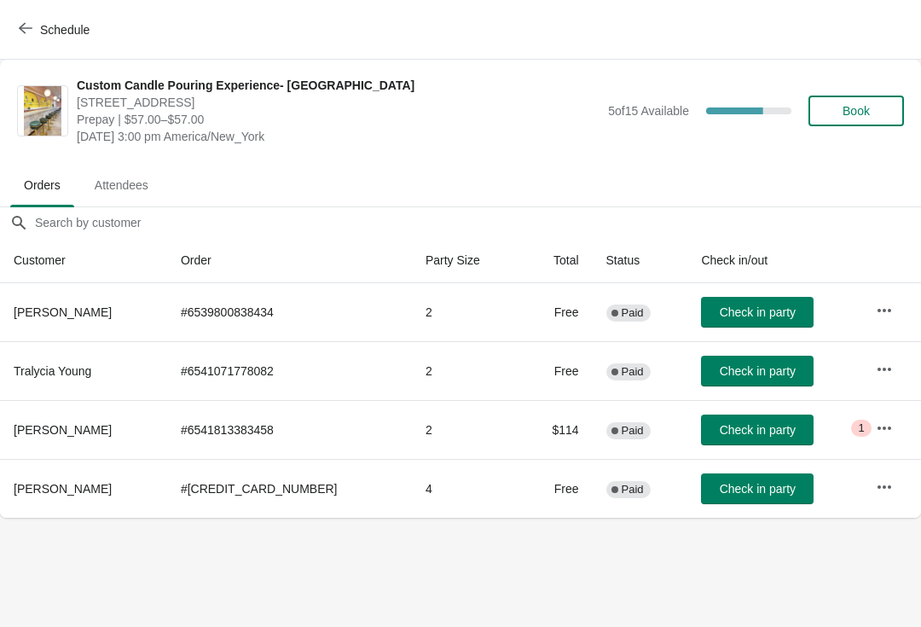
click at [33, 44] on button "Schedule" at bounding box center [56, 30] width 95 height 31
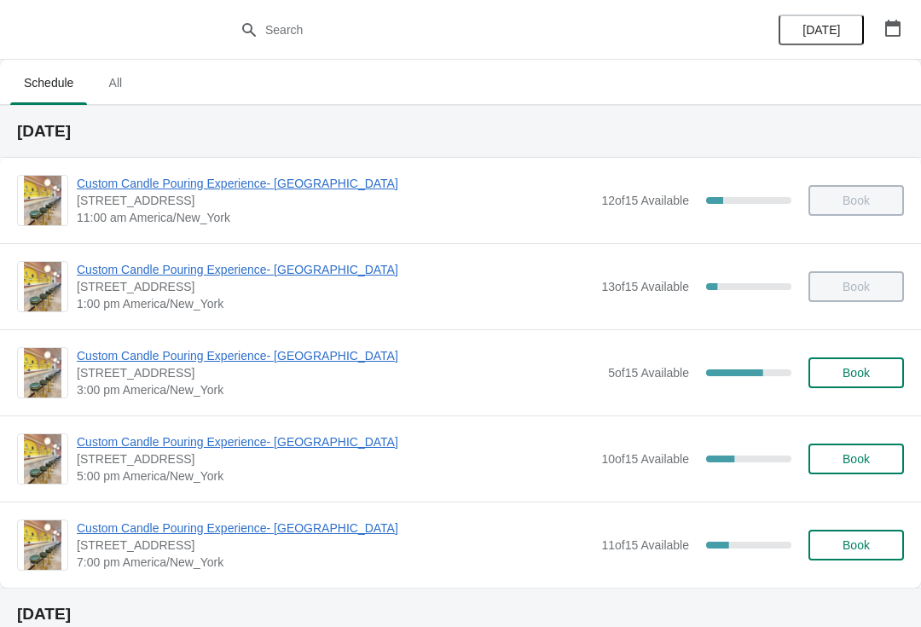
click at [867, 369] on span "Book" at bounding box center [856, 373] width 27 height 14
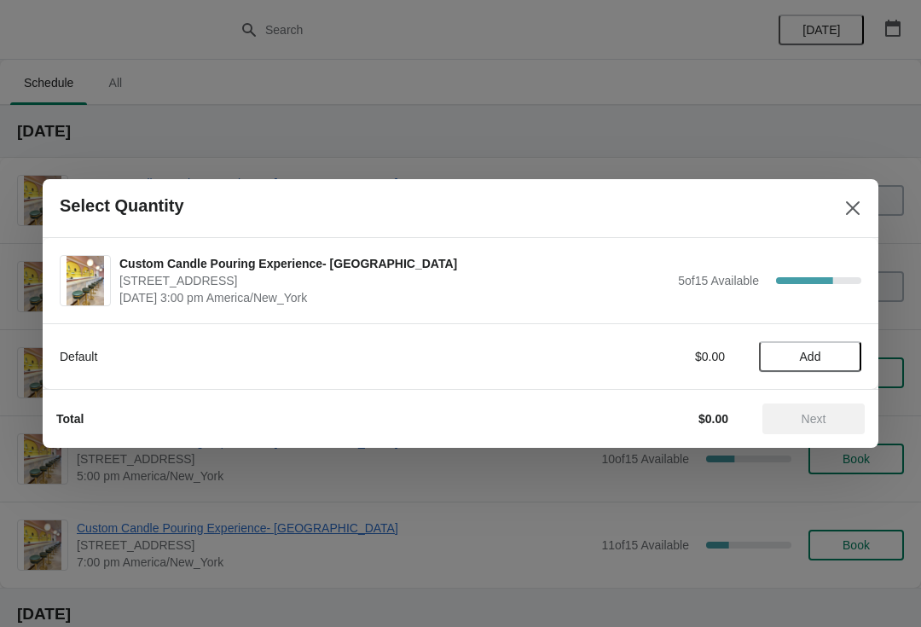
click at [816, 362] on span "Add" at bounding box center [810, 357] width 21 height 14
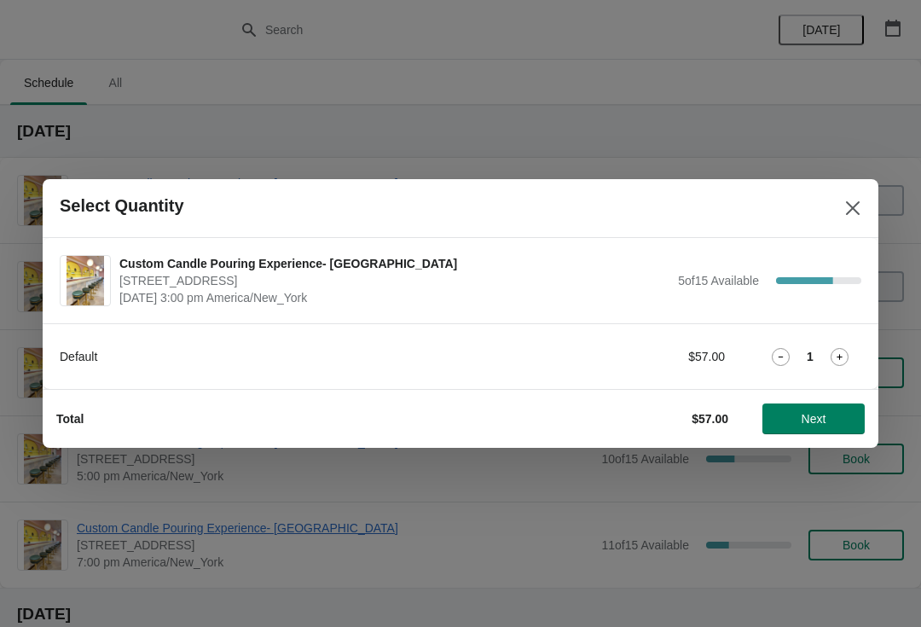
click at [834, 365] on icon at bounding box center [840, 357] width 18 height 18
click at [810, 426] on span "Next" at bounding box center [814, 419] width 25 height 14
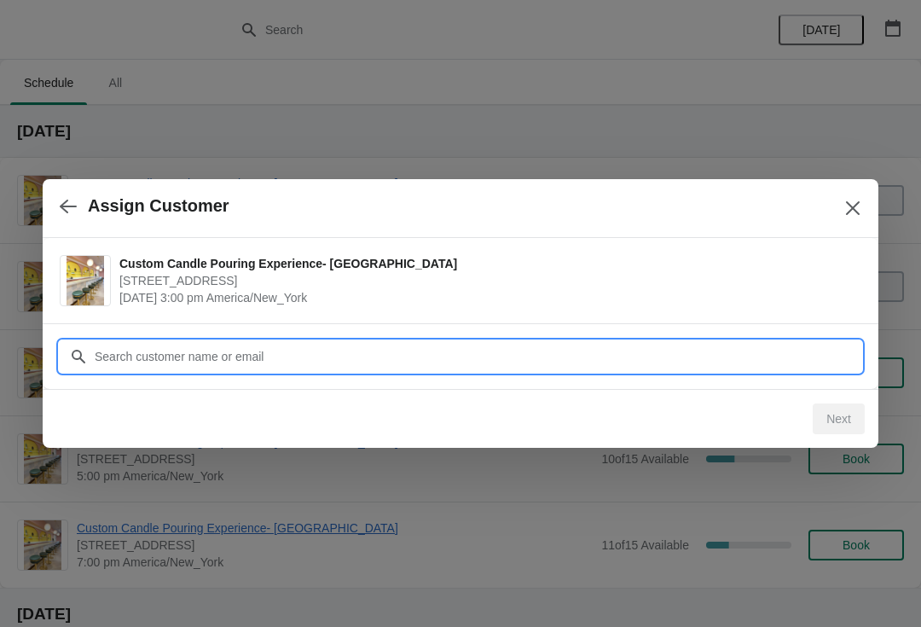
click at [113, 357] on input "Customer" at bounding box center [478, 356] width 768 height 31
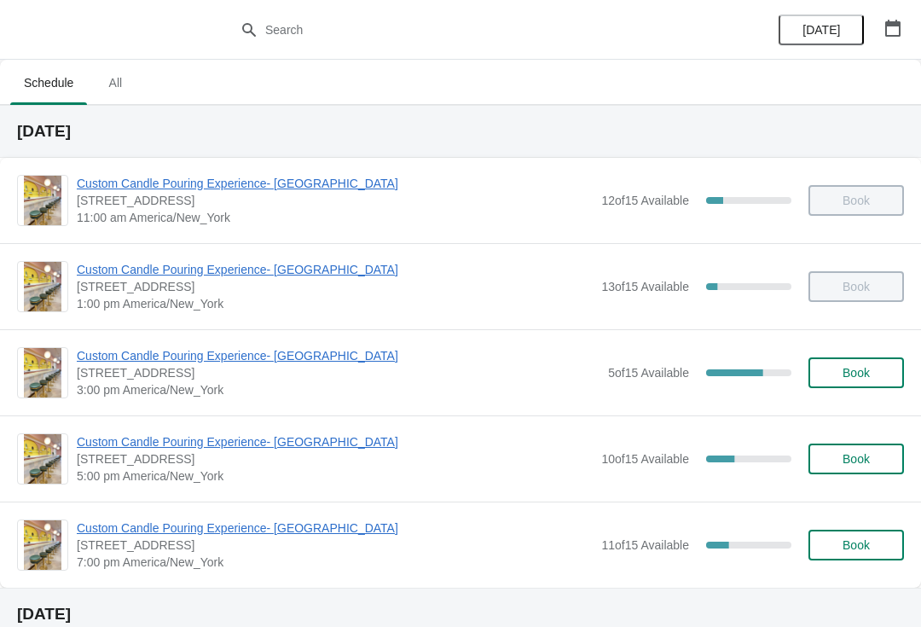
click at [863, 363] on button "Book" at bounding box center [857, 372] width 96 height 31
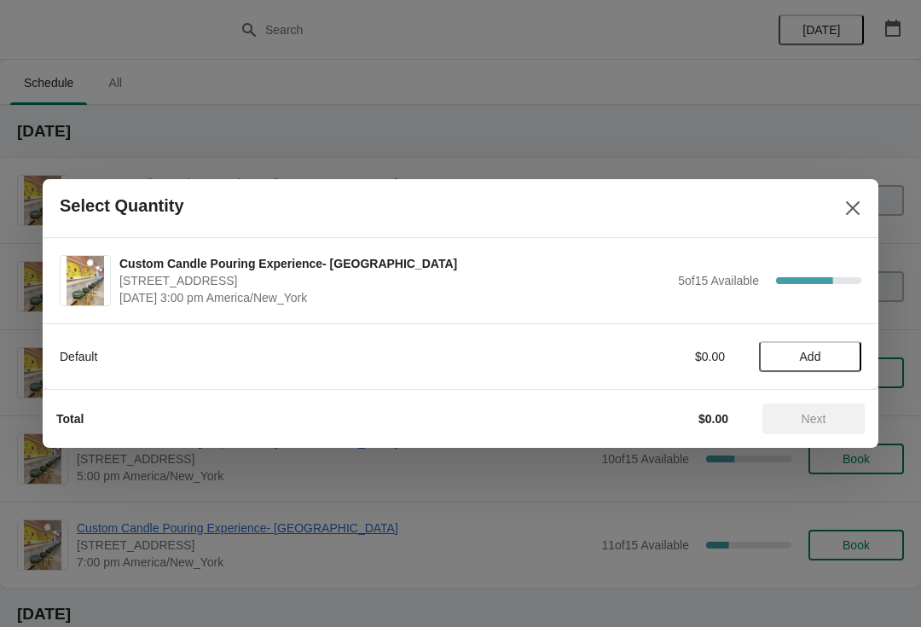
click at [816, 355] on span "Add" at bounding box center [810, 357] width 21 height 14
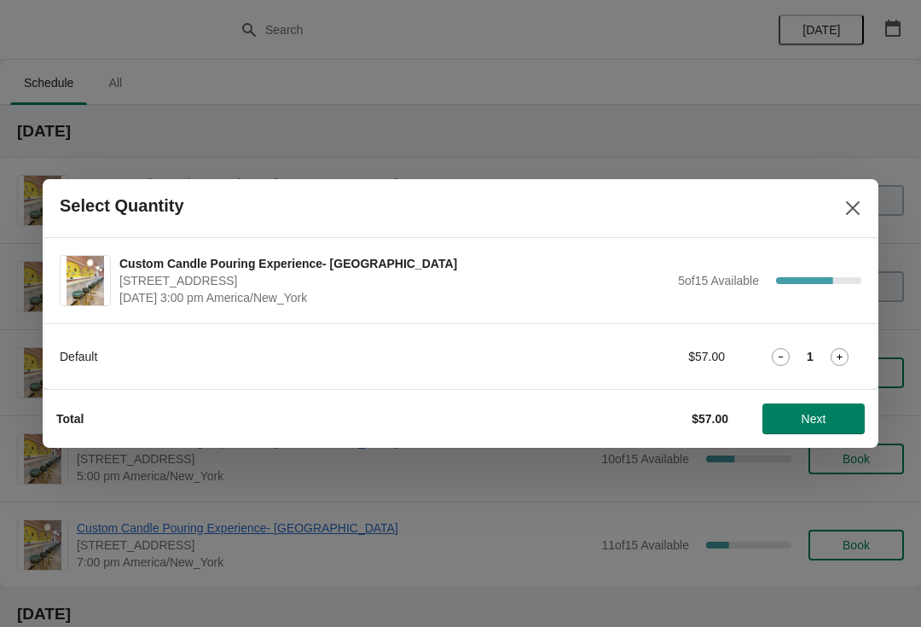
click at [826, 428] on button "Next" at bounding box center [814, 419] width 102 height 31
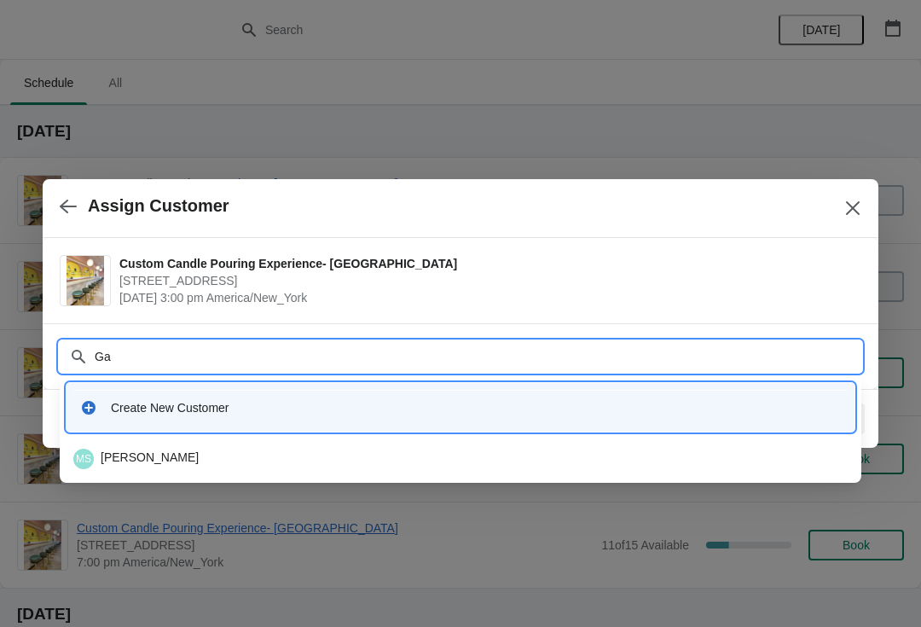
type input "G"
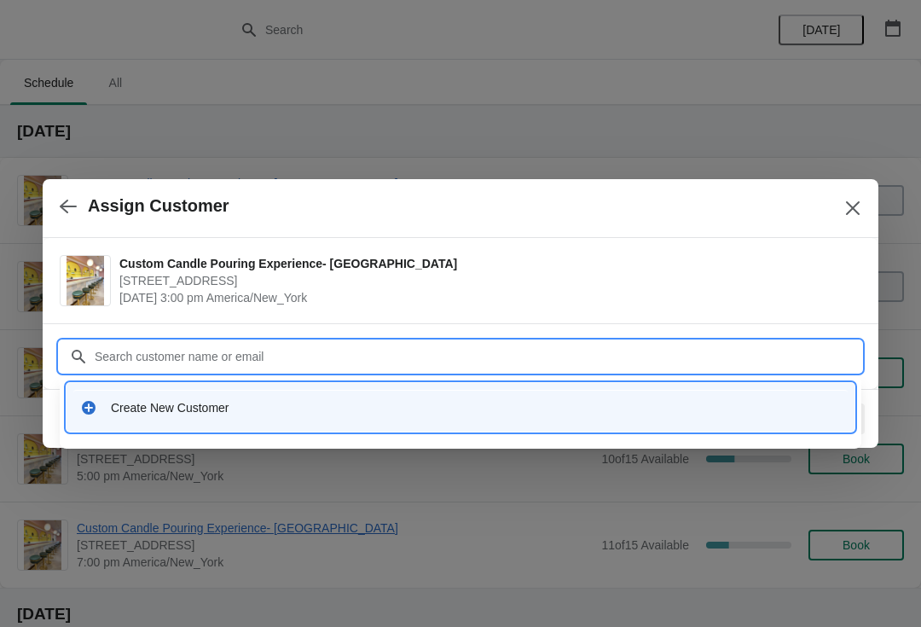
click at [169, 419] on div "Create New Customer" at bounding box center [460, 407] width 775 height 35
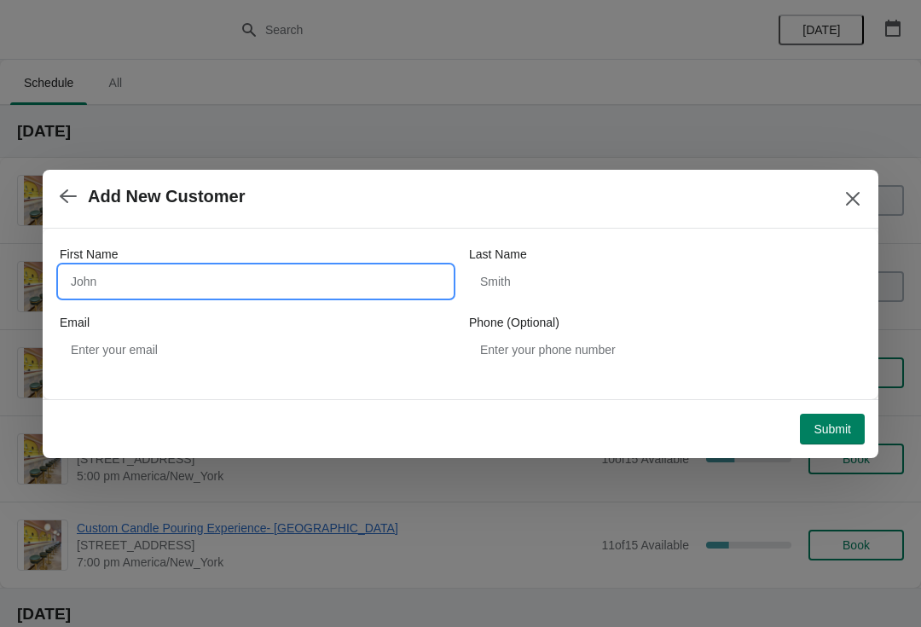
click at [122, 283] on input "First Name" at bounding box center [256, 281] width 392 height 31
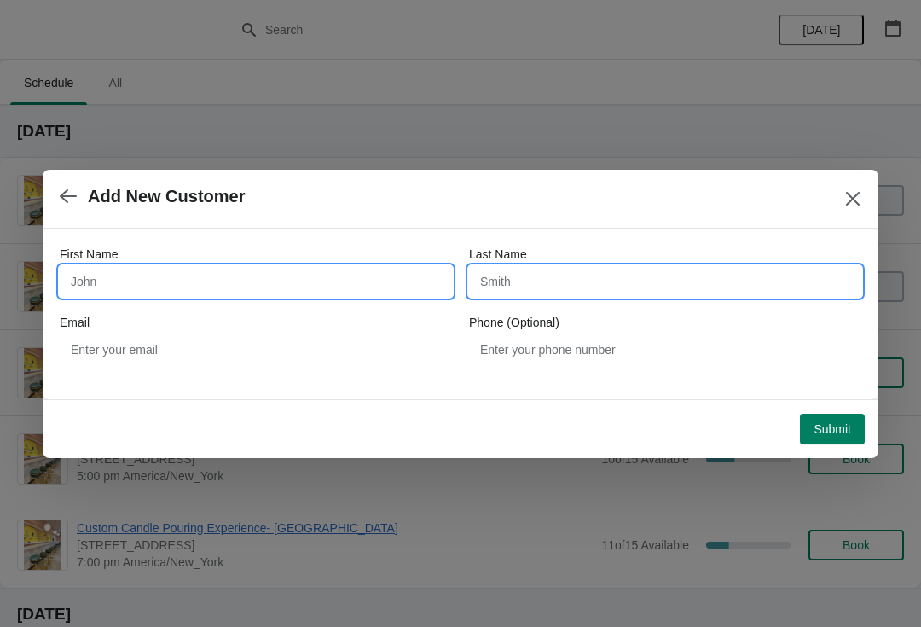
click at [512, 276] on input "Last Name" at bounding box center [665, 281] width 392 height 31
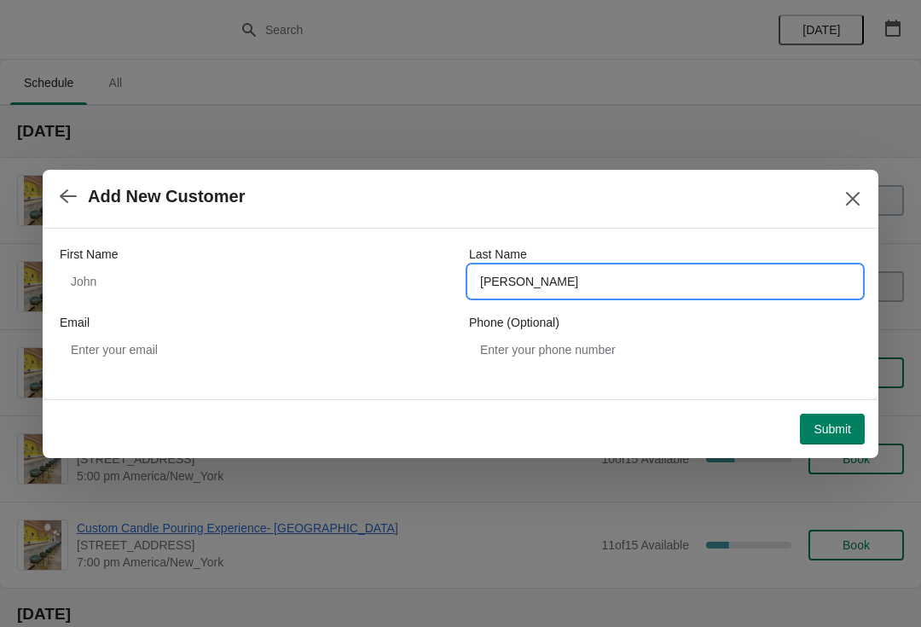
type input "Gottlieb"
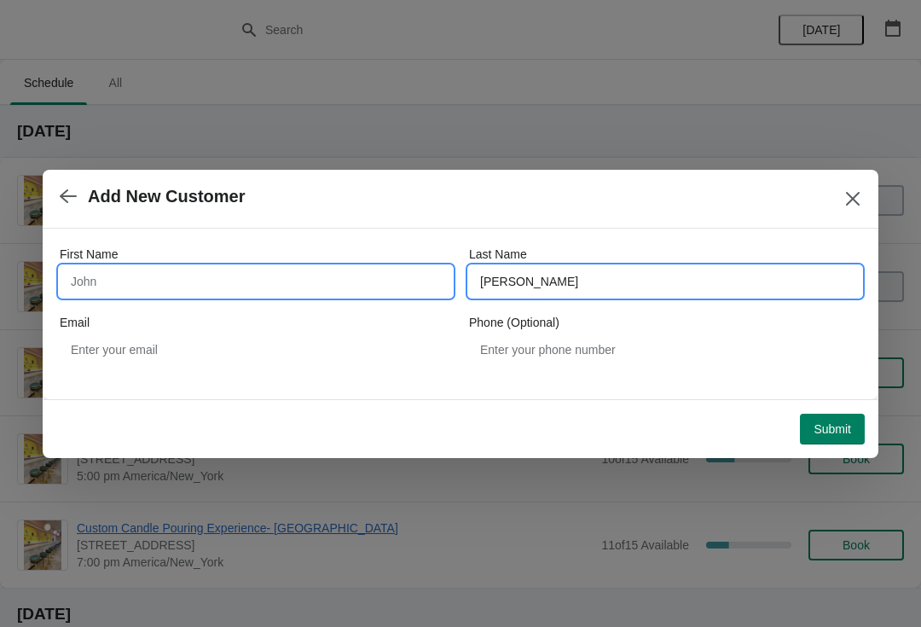
click at [146, 277] on input "First Name" at bounding box center [256, 281] width 392 height 31
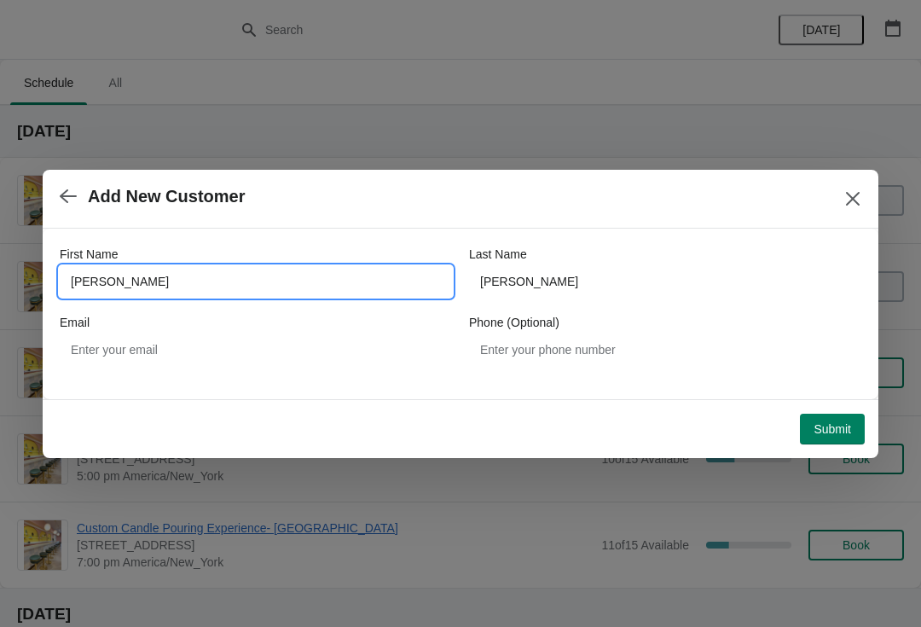
type input "Gavin"
click at [802, 432] on button "Submit" at bounding box center [832, 429] width 65 height 31
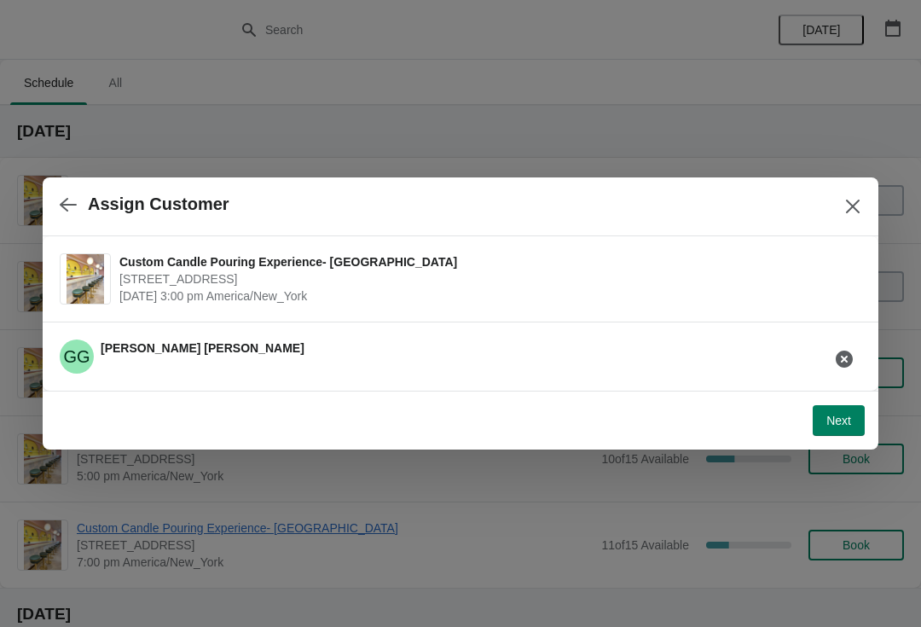
click at [839, 424] on span "Next" at bounding box center [839, 421] width 25 height 14
select select "Friend"
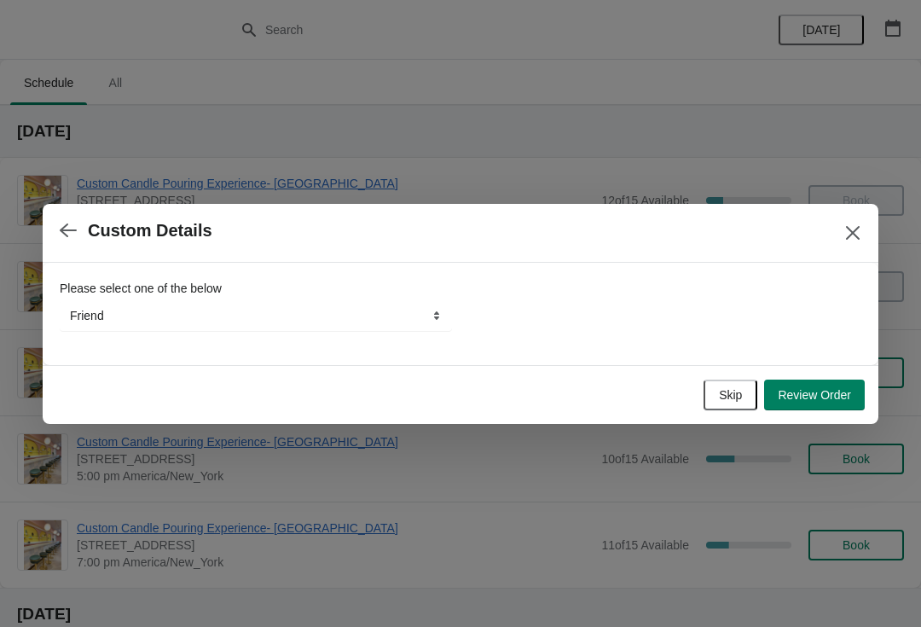
click at [826, 392] on span "Review Order" at bounding box center [814, 395] width 73 height 14
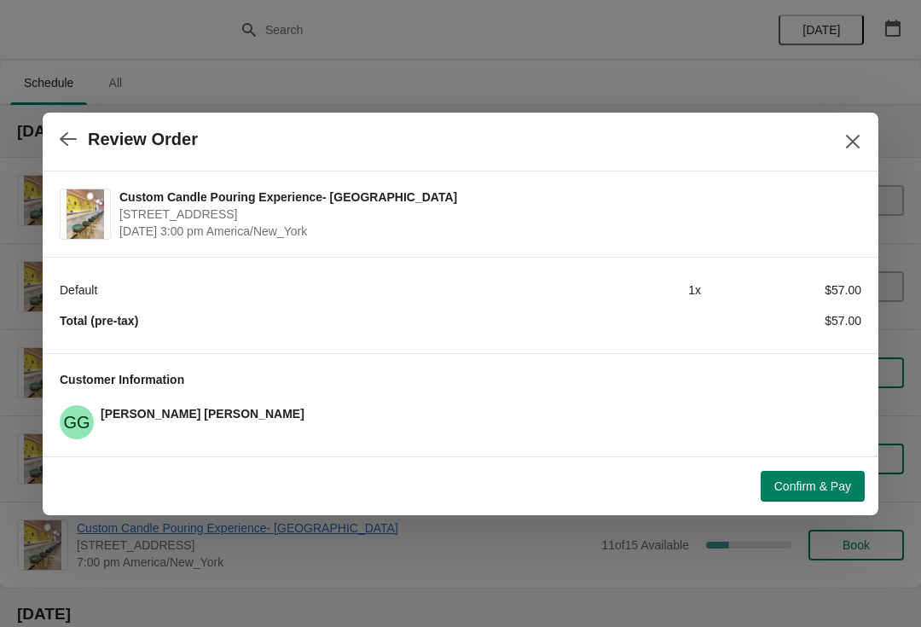
click at [822, 486] on span "Confirm & Pay" at bounding box center [813, 486] width 77 height 14
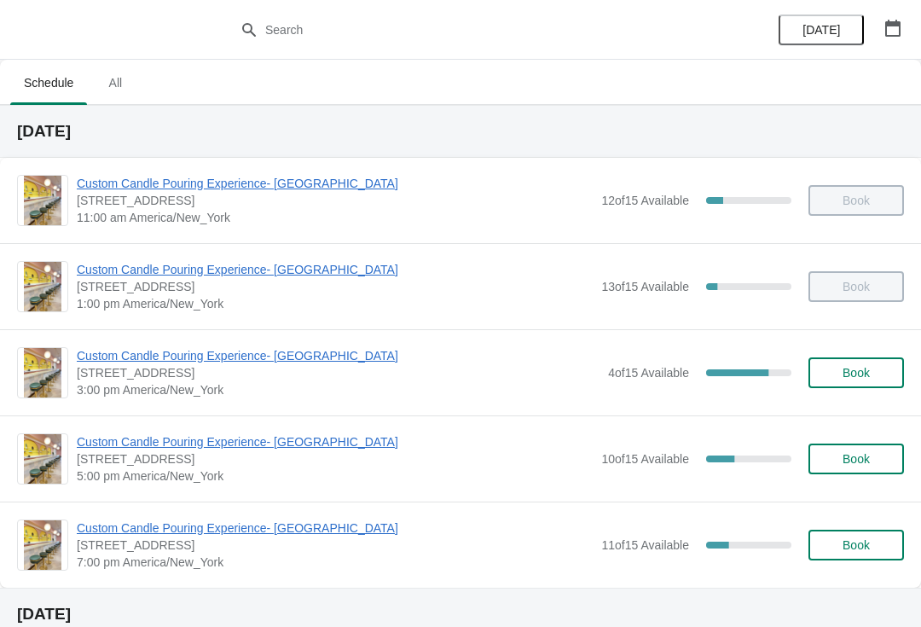
click at [157, 362] on span "Custom Candle Pouring Experience- [GEOGRAPHIC_DATA]" at bounding box center [338, 355] width 523 height 17
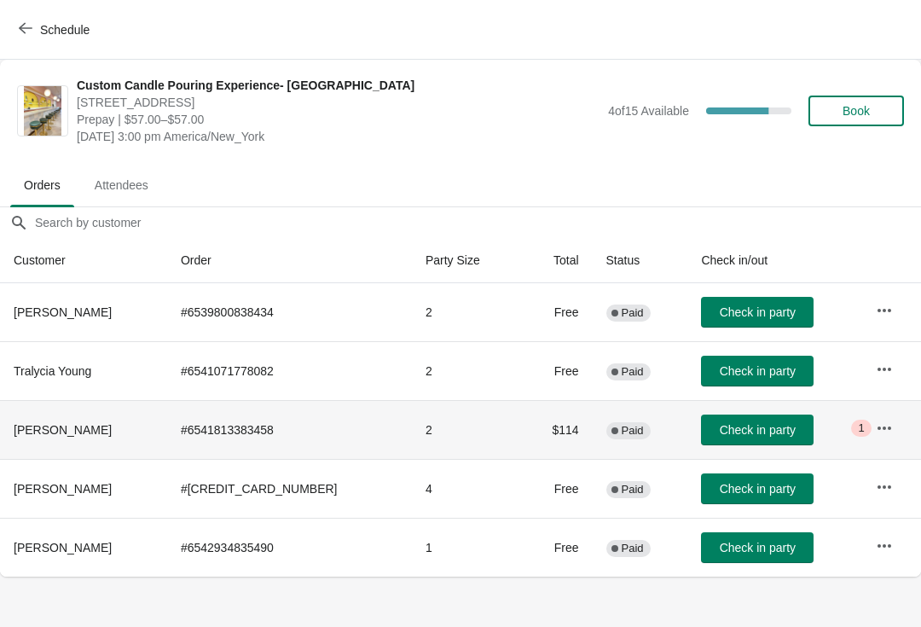
click at [720, 367] on span "Check in party" at bounding box center [758, 371] width 76 height 14
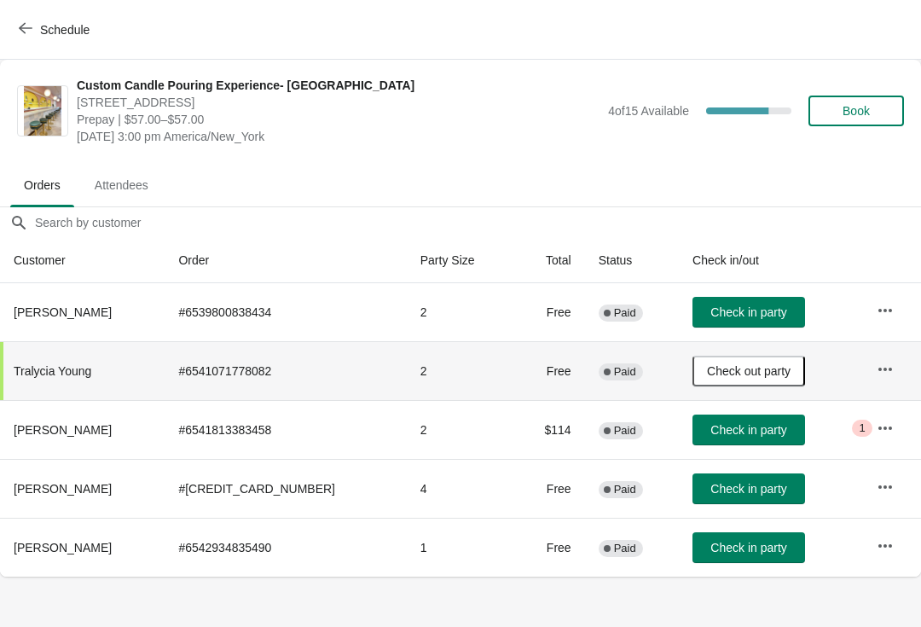
click at [711, 487] on span "Check in party" at bounding box center [749, 489] width 76 height 14
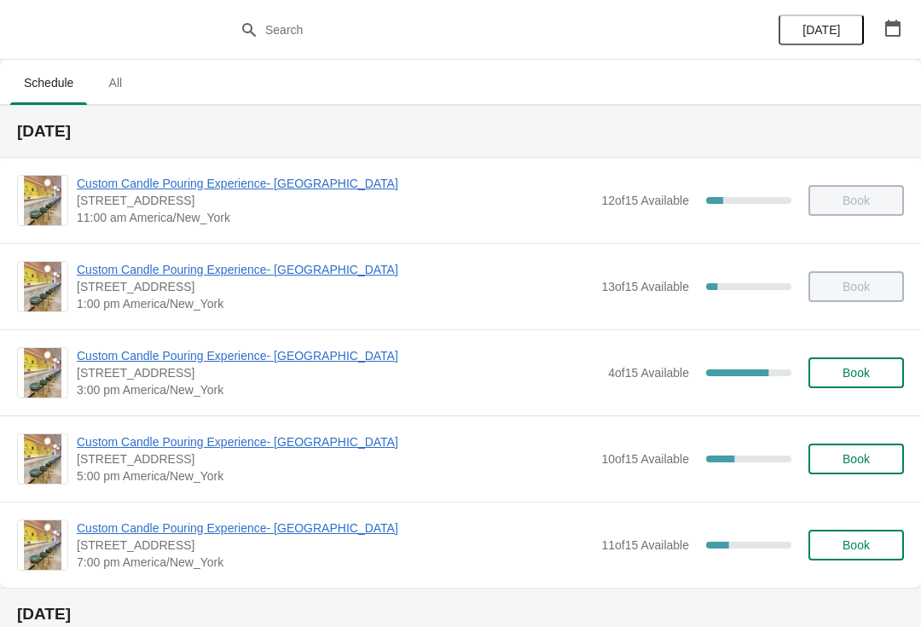
click at [169, 355] on span "Custom Candle Pouring Experience- [GEOGRAPHIC_DATA]" at bounding box center [338, 355] width 523 height 17
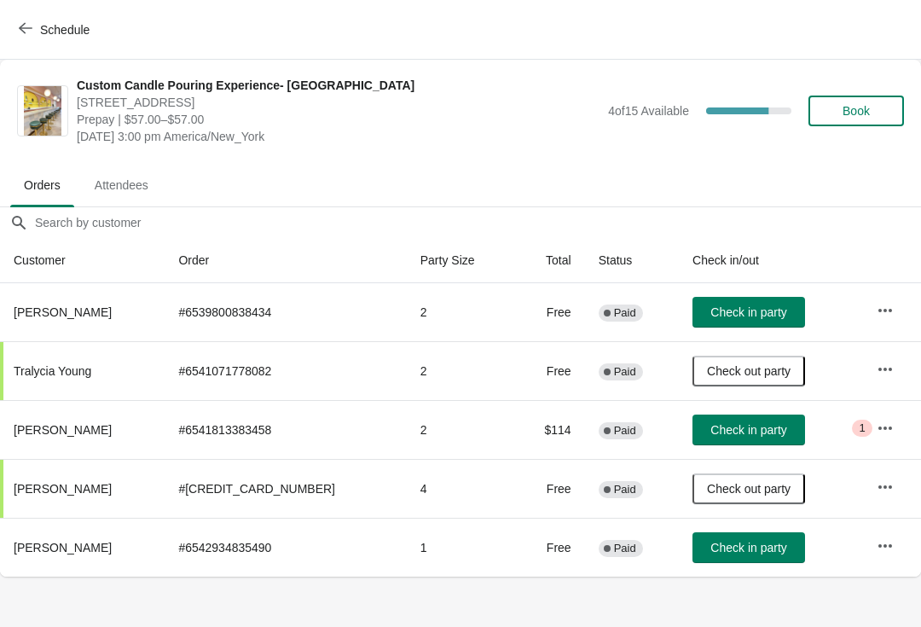
click at [708, 304] on button "Check in party" at bounding box center [749, 312] width 113 height 31
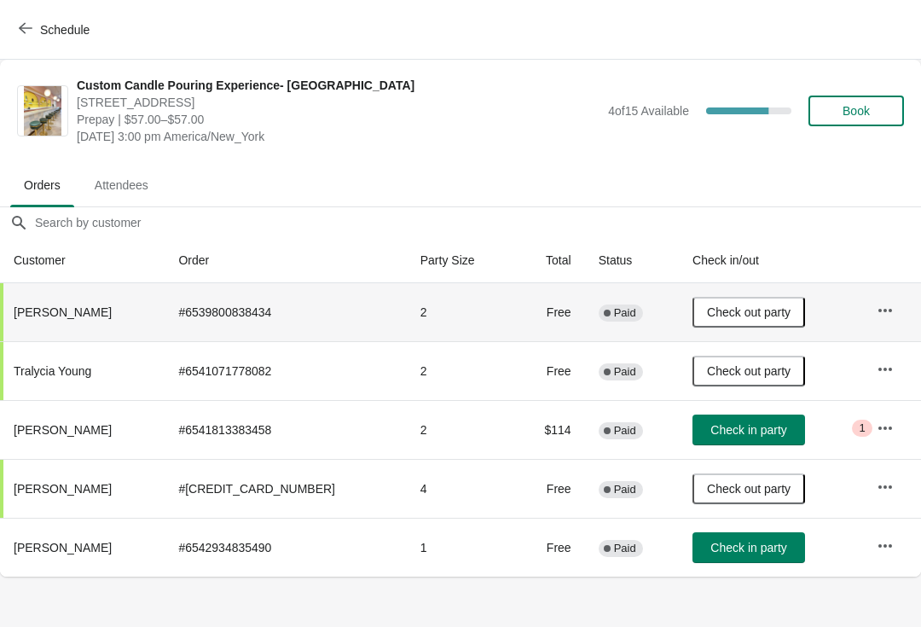
click at [730, 543] on span "Check in party" at bounding box center [749, 548] width 76 height 14
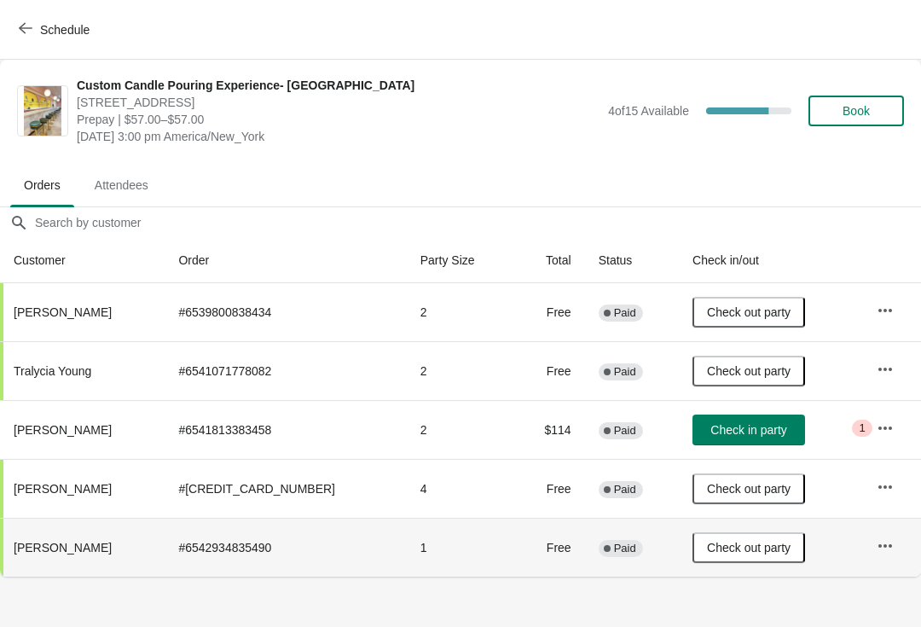
click at [884, 423] on icon "button" at bounding box center [885, 428] width 17 height 17
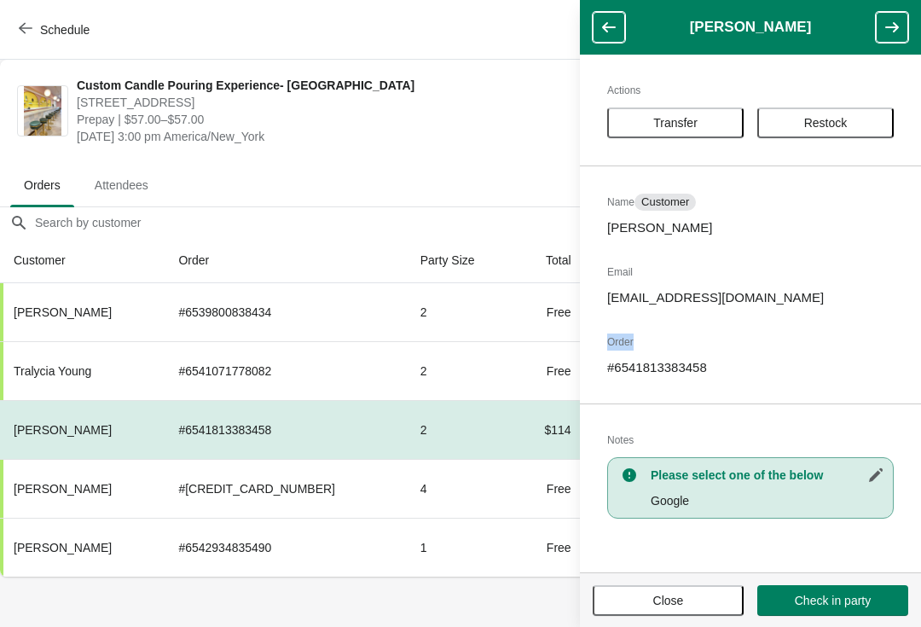
click at [798, 386] on div "Actions Transfer Restock Name Customer [PERSON_NAME] Email [EMAIL_ADDRESS][DOMA…" at bounding box center [750, 314] width 341 height 518
copy p "[EMAIL_ADDRESS][DOMAIN_NAME]"
click at [862, 245] on div "Actions Transfer Restock Name Customer [PERSON_NAME] Email [EMAIL_ADDRESS][DOMA…" at bounding box center [750, 314] width 341 height 518
